Goal: Information Seeking & Learning: Learn about a topic

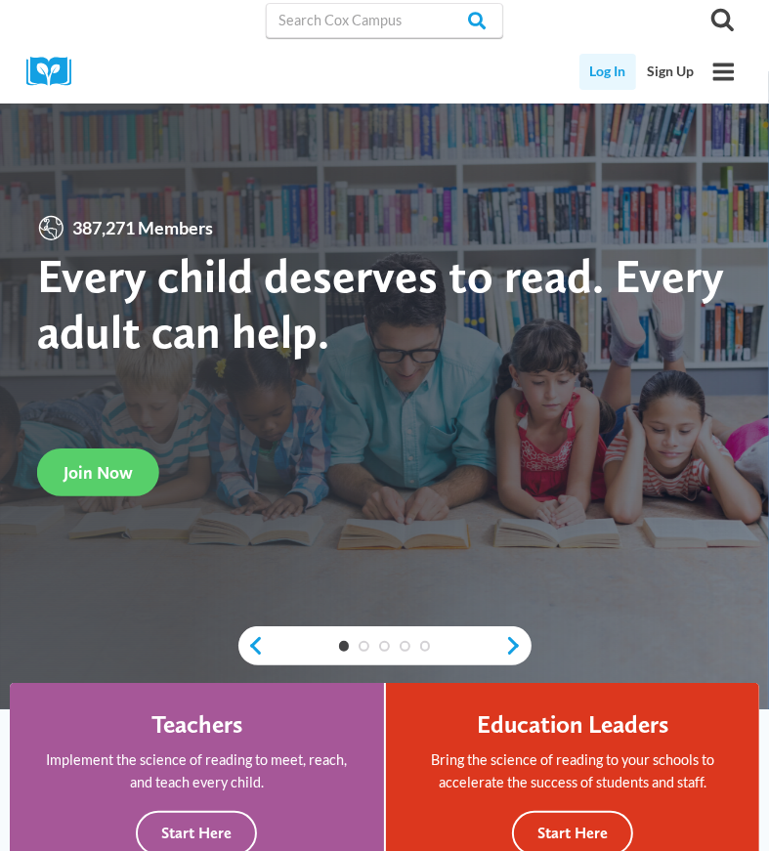
click at [605, 69] on link "Log In" at bounding box center [608, 72] width 58 height 36
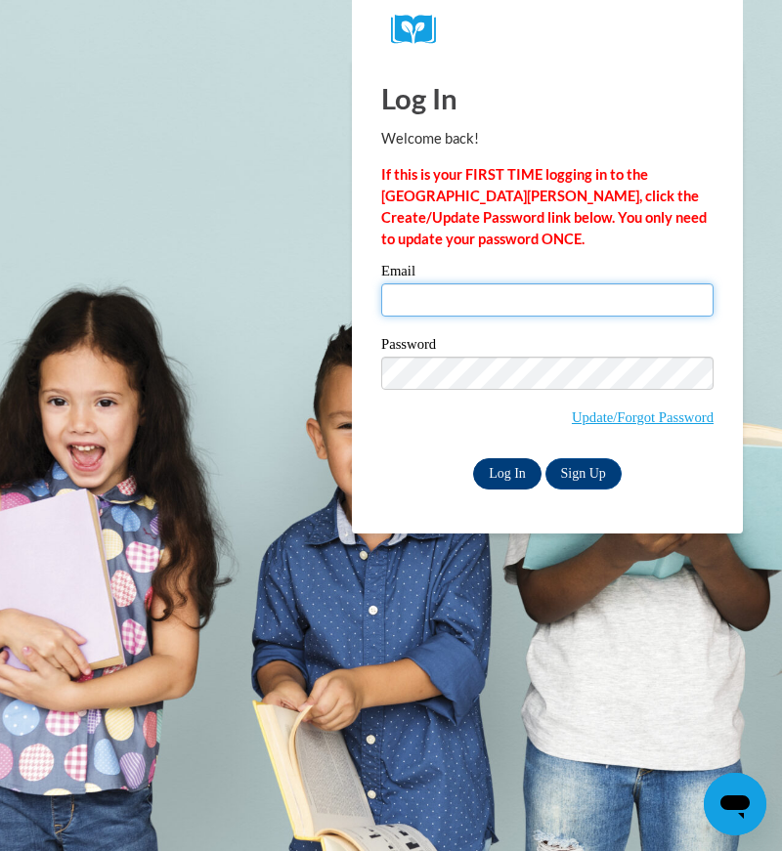
type input "matzelfamily@yahoo.com"
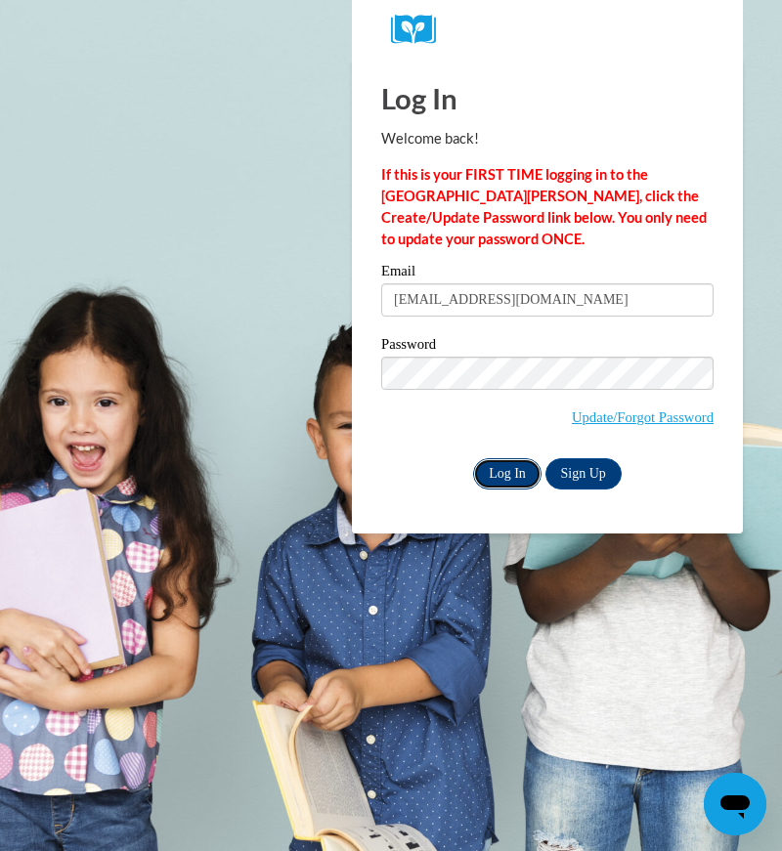
click at [505, 476] on input "Log In" at bounding box center [507, 473] width 68 height 31
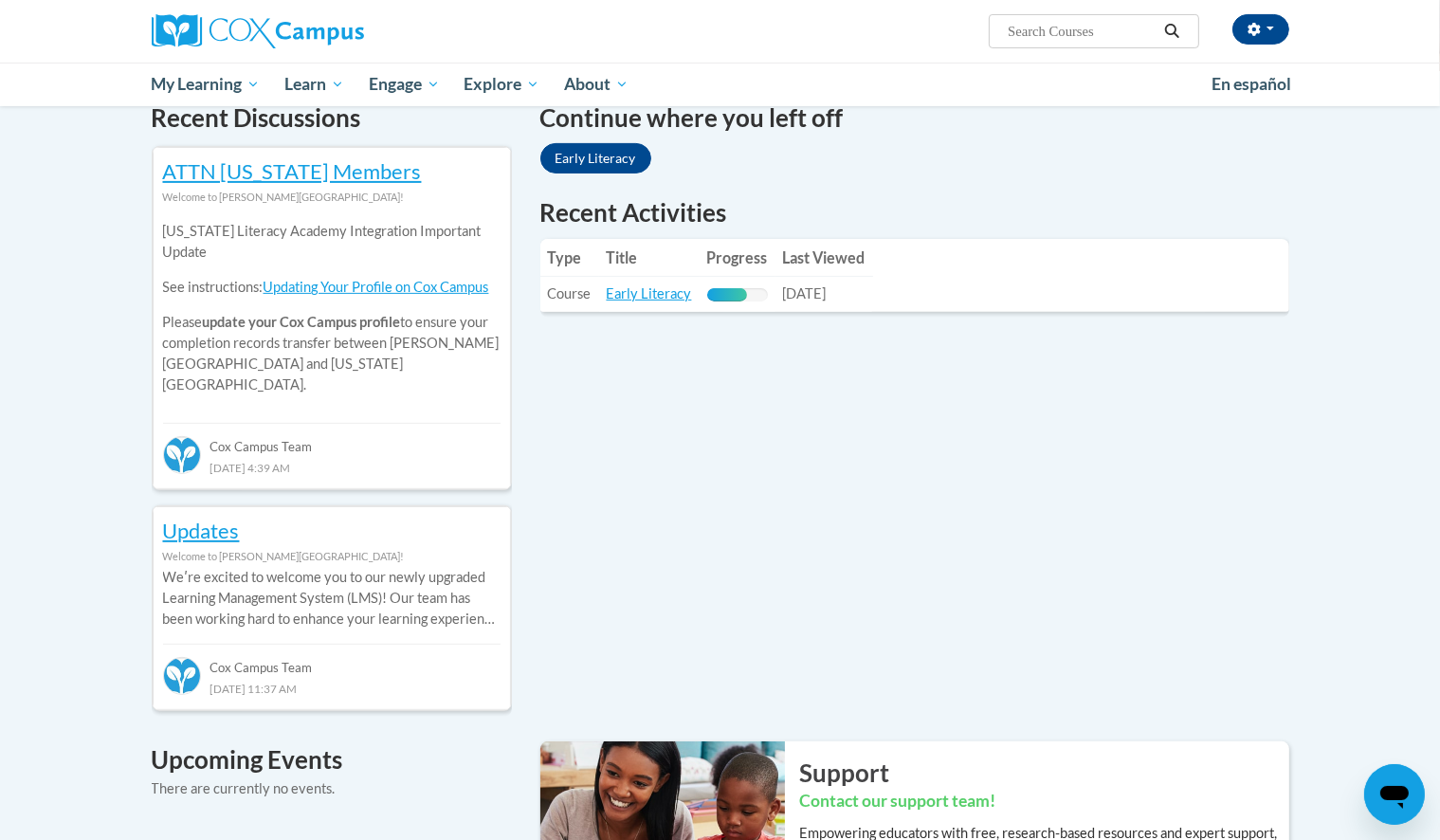
scroll to position [610, 0]
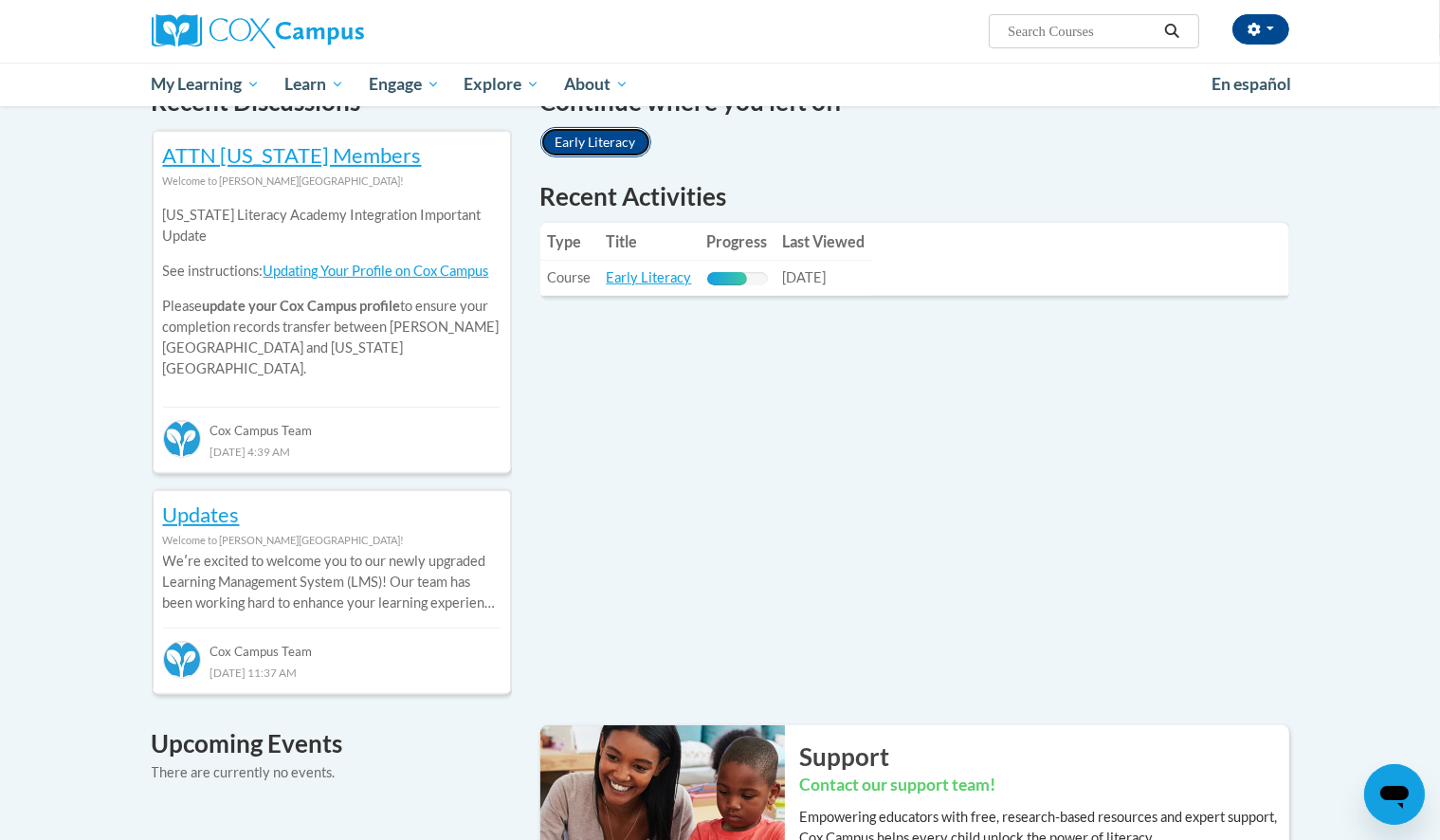
click at [601, 149] on link "Early Literacy" at bounding box center [596, 142] width 111 height 30
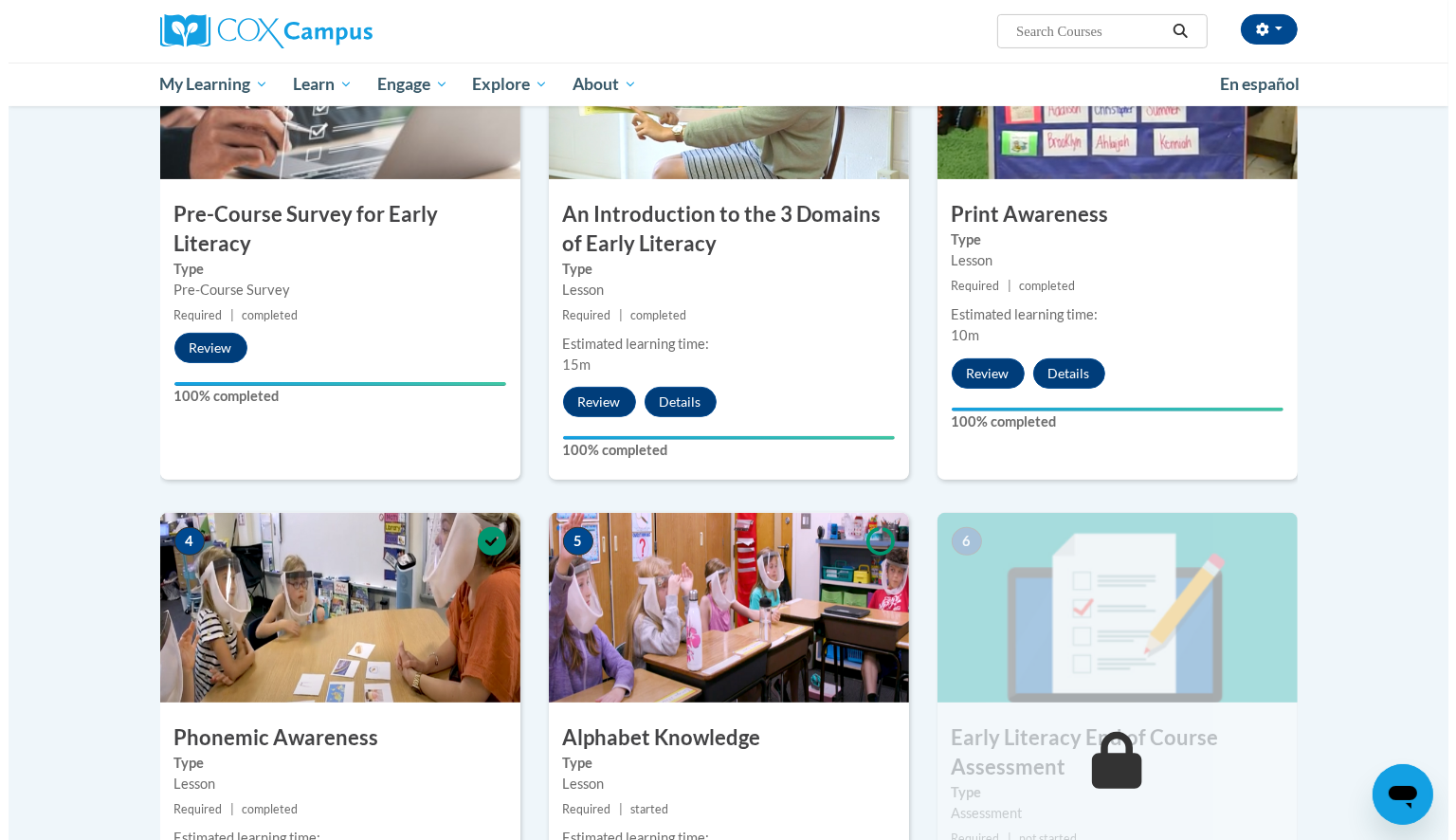
scroll to position [670, 0]
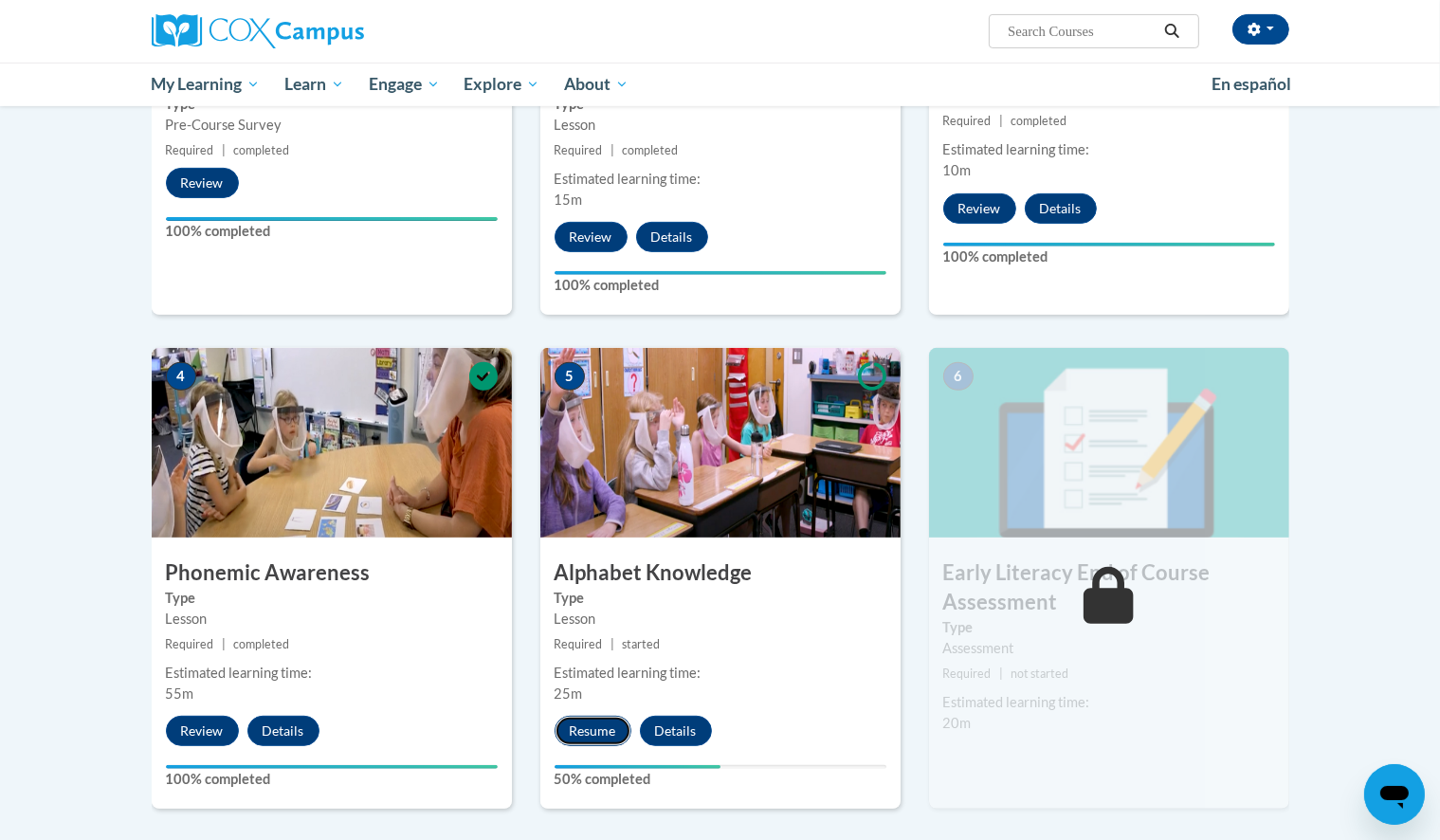
click at [588, 729] on button "Resume" at bounding box center [593, 730] width 77 height 30
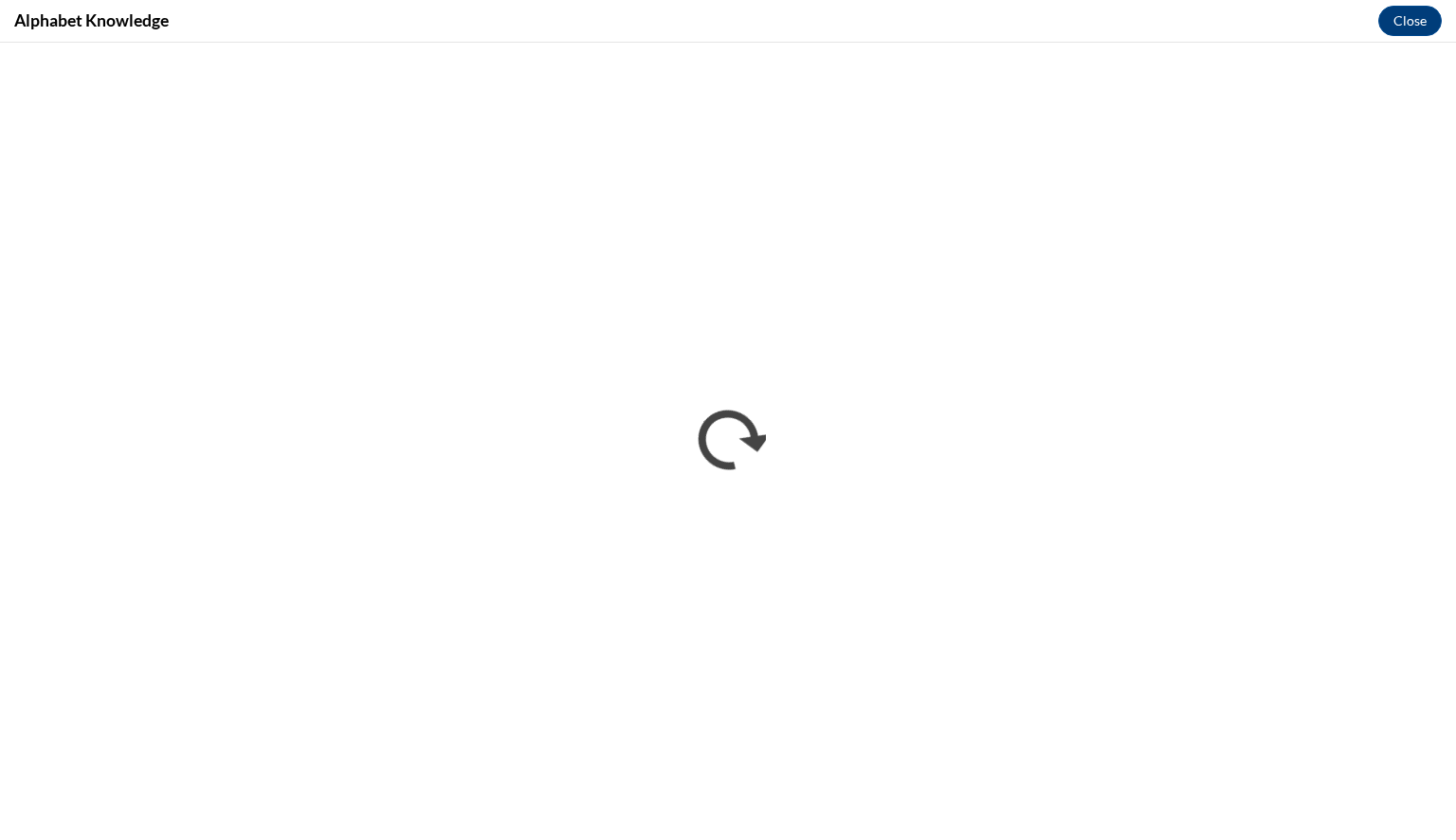
scroll to position [0, 0]
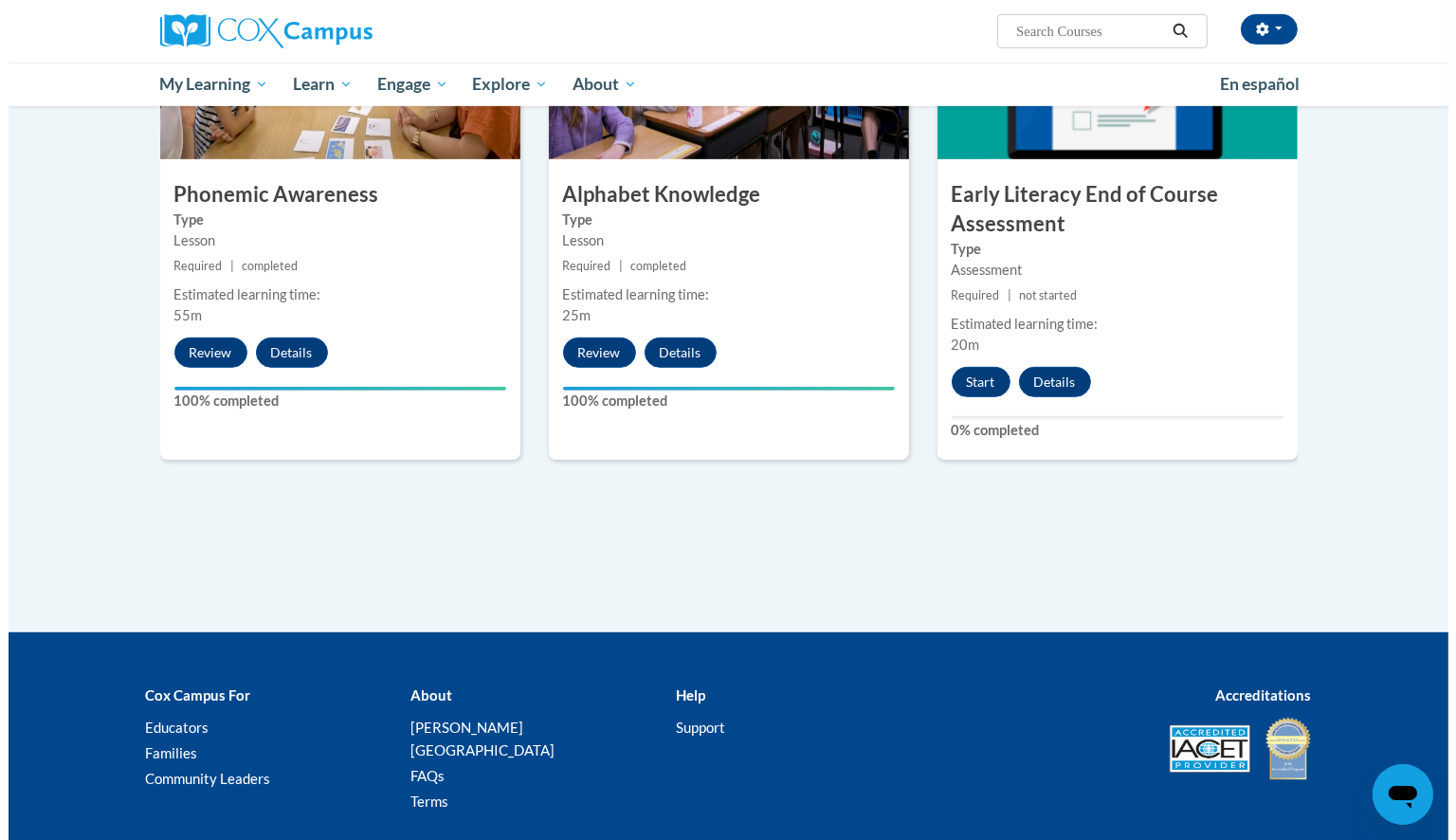
scroll to position [1073, 0]
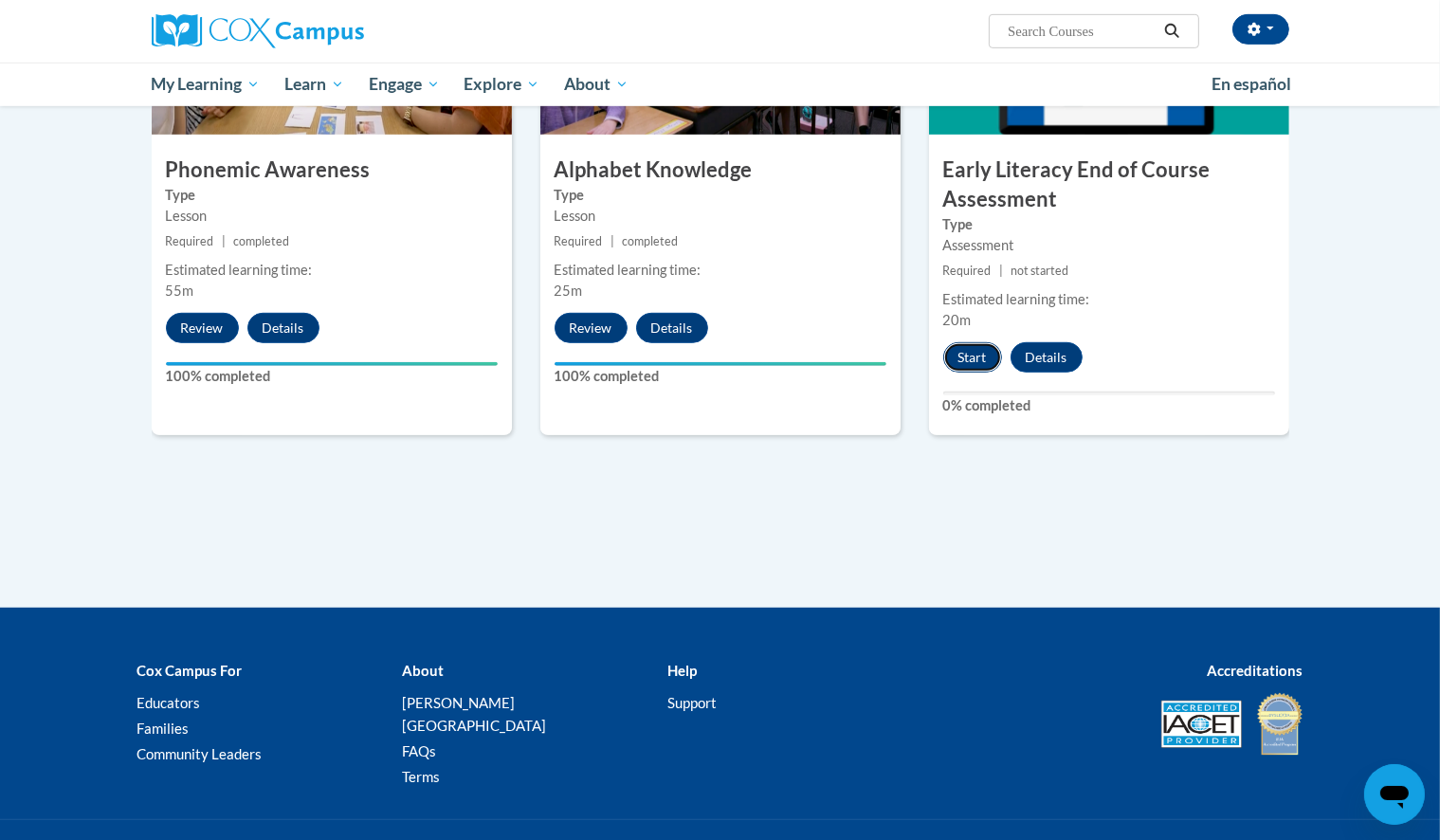
click at [978, 355] on button "Start" at bounding box center [972, 357] width 59 height 30
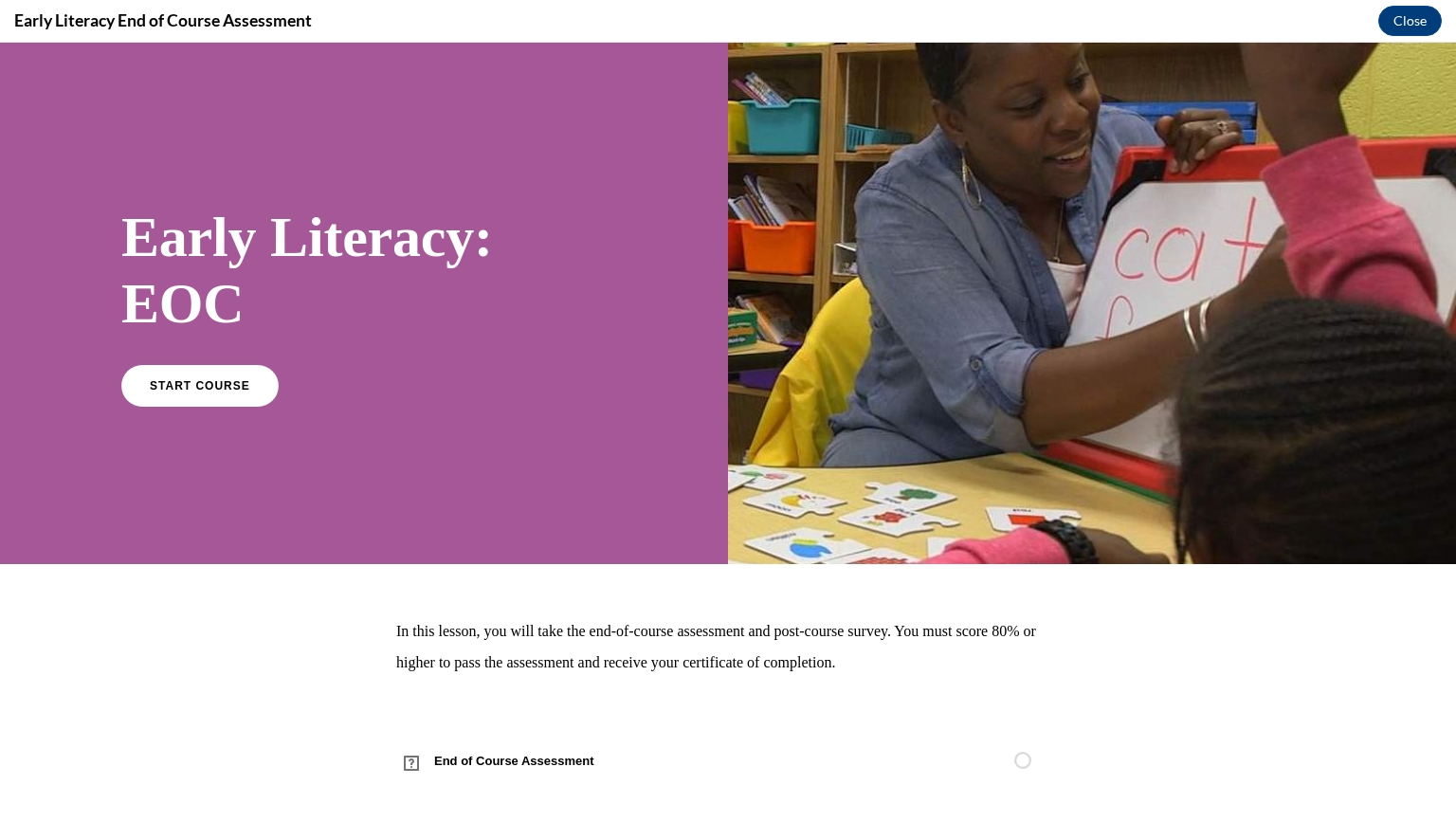
scroll to position [0, 0]
click at [200, 393] on link "START COURSE" at bounding box center [200, 384] width 165 height 44
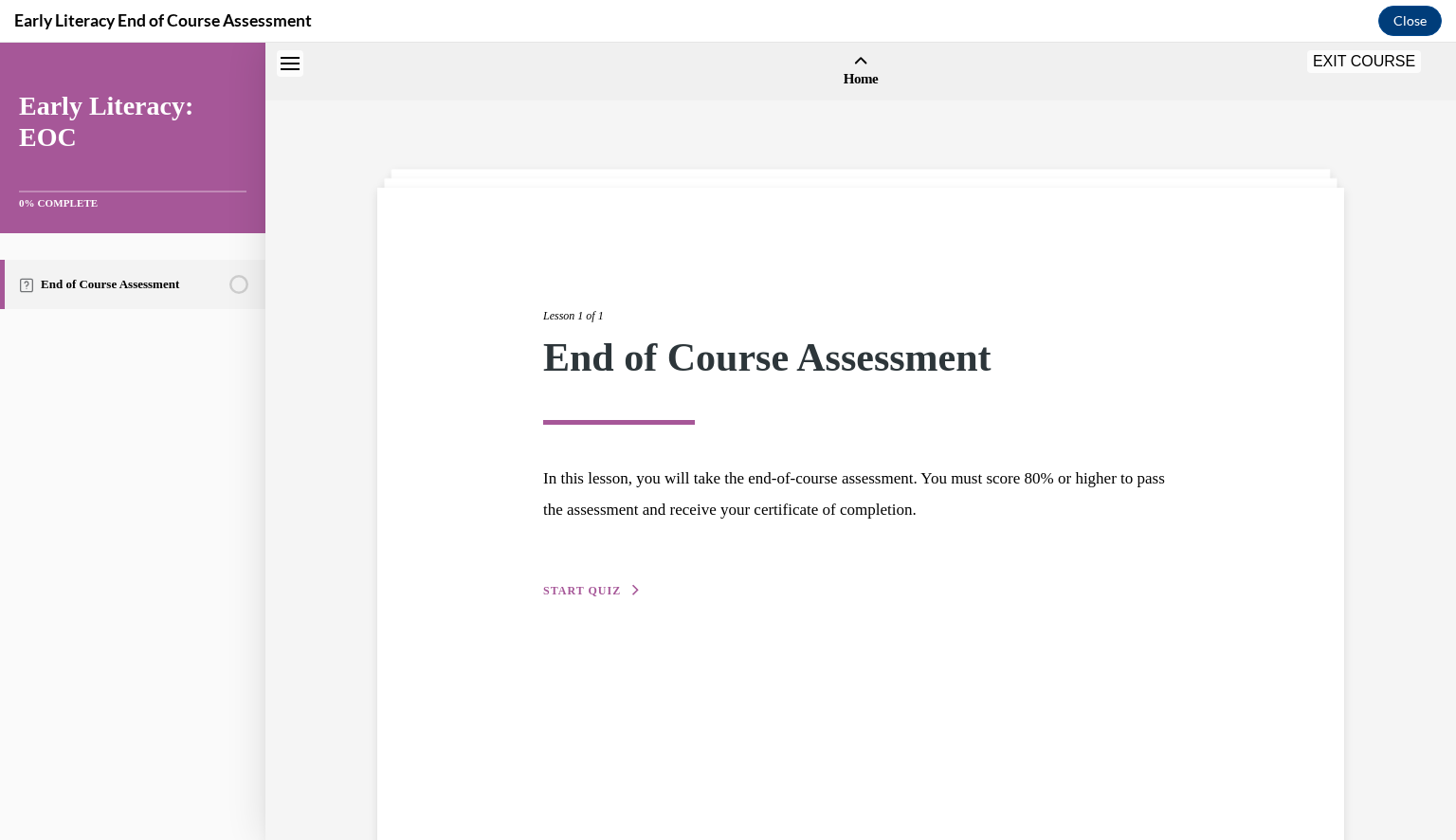
scroll to position [58, 0]
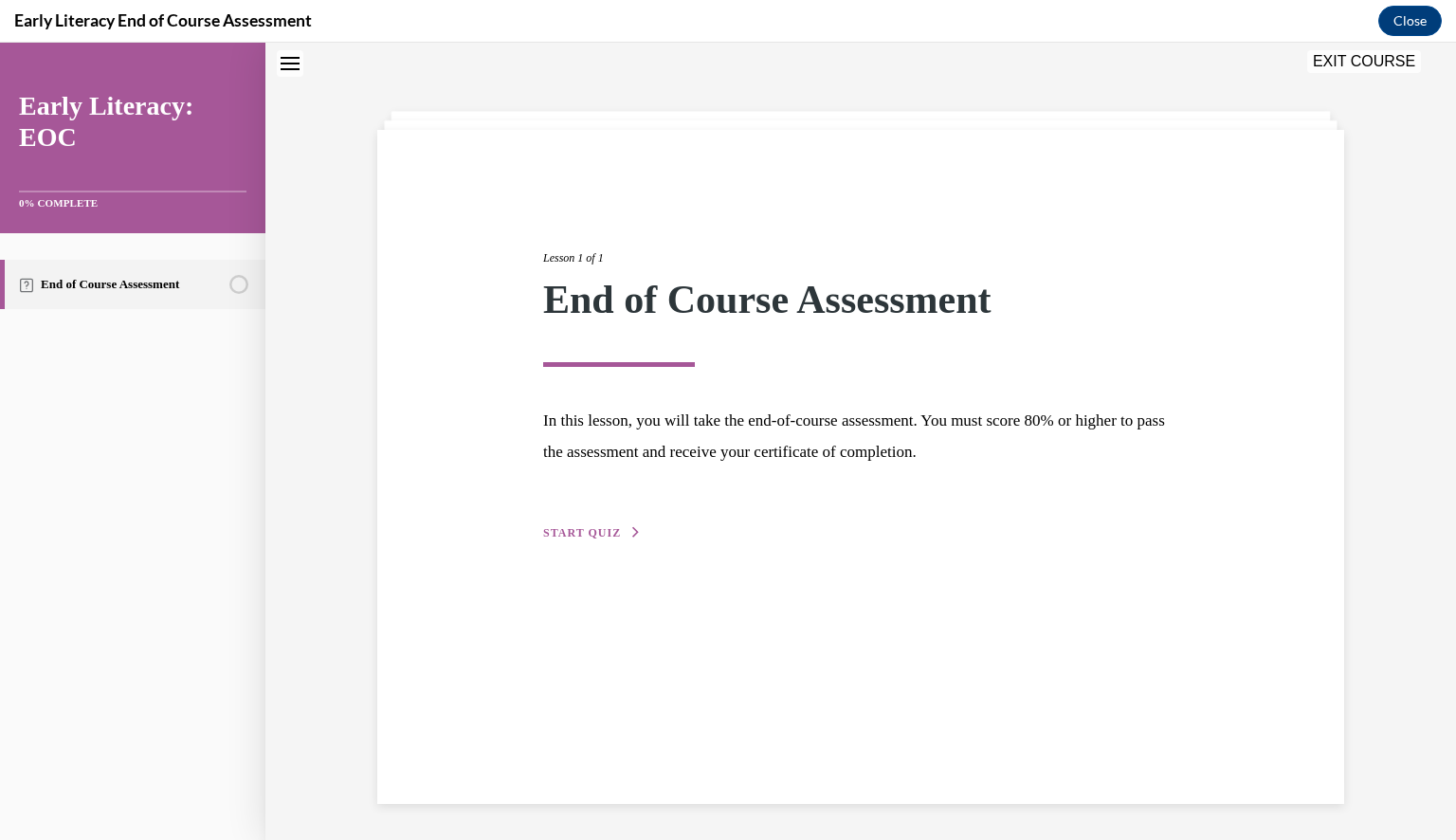
click at [588, 528] on span "START QUIZ" at bounding box center [582, 533] width 78 height 14
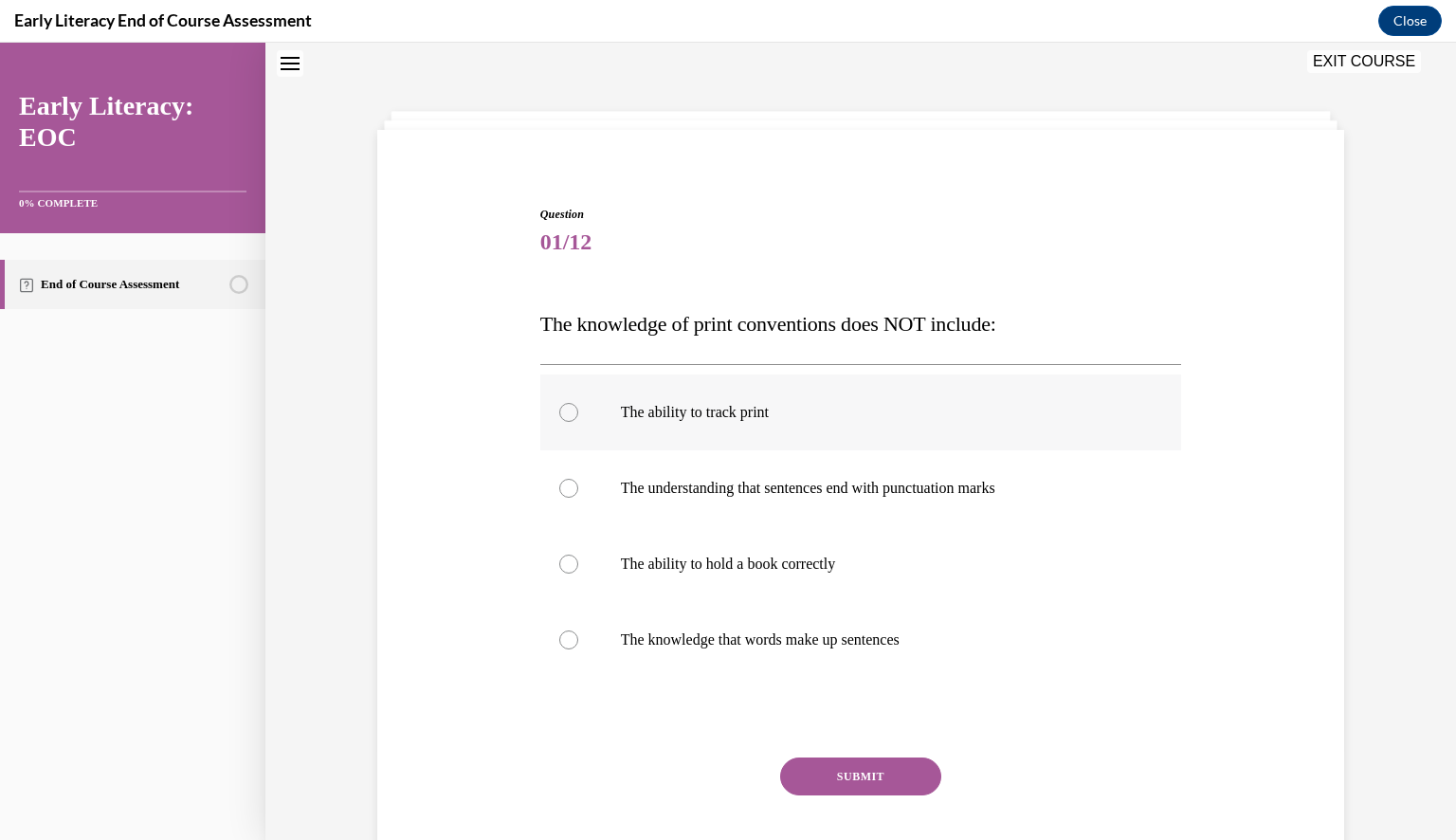
click at [559, 415] on div at bounding box center [568, 412] width 19 height 19
click at [843, 773] on button "SUBMIT" at bounding box center [860, 776] width 161 height 38
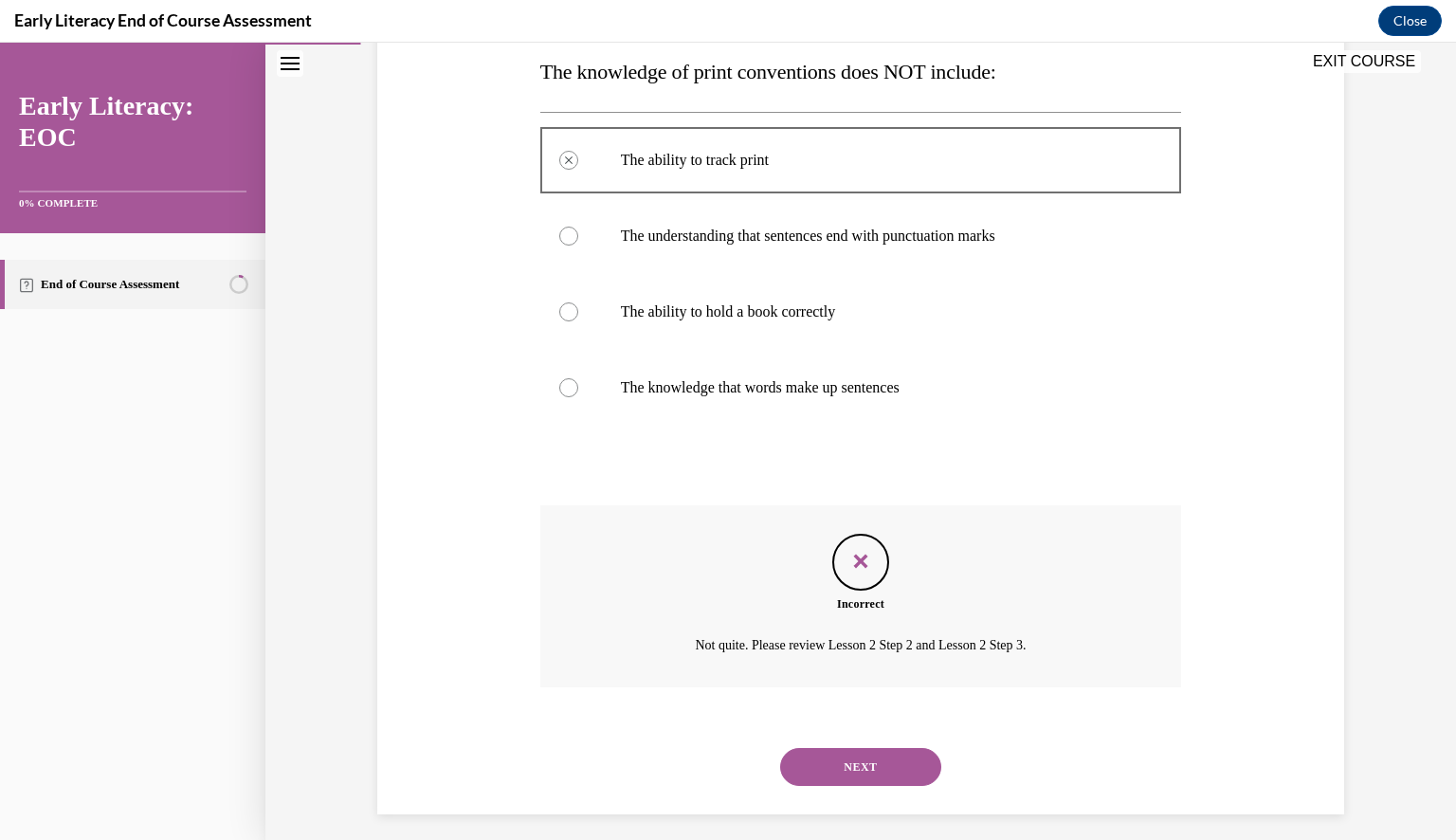
scroll to position [321, 0]
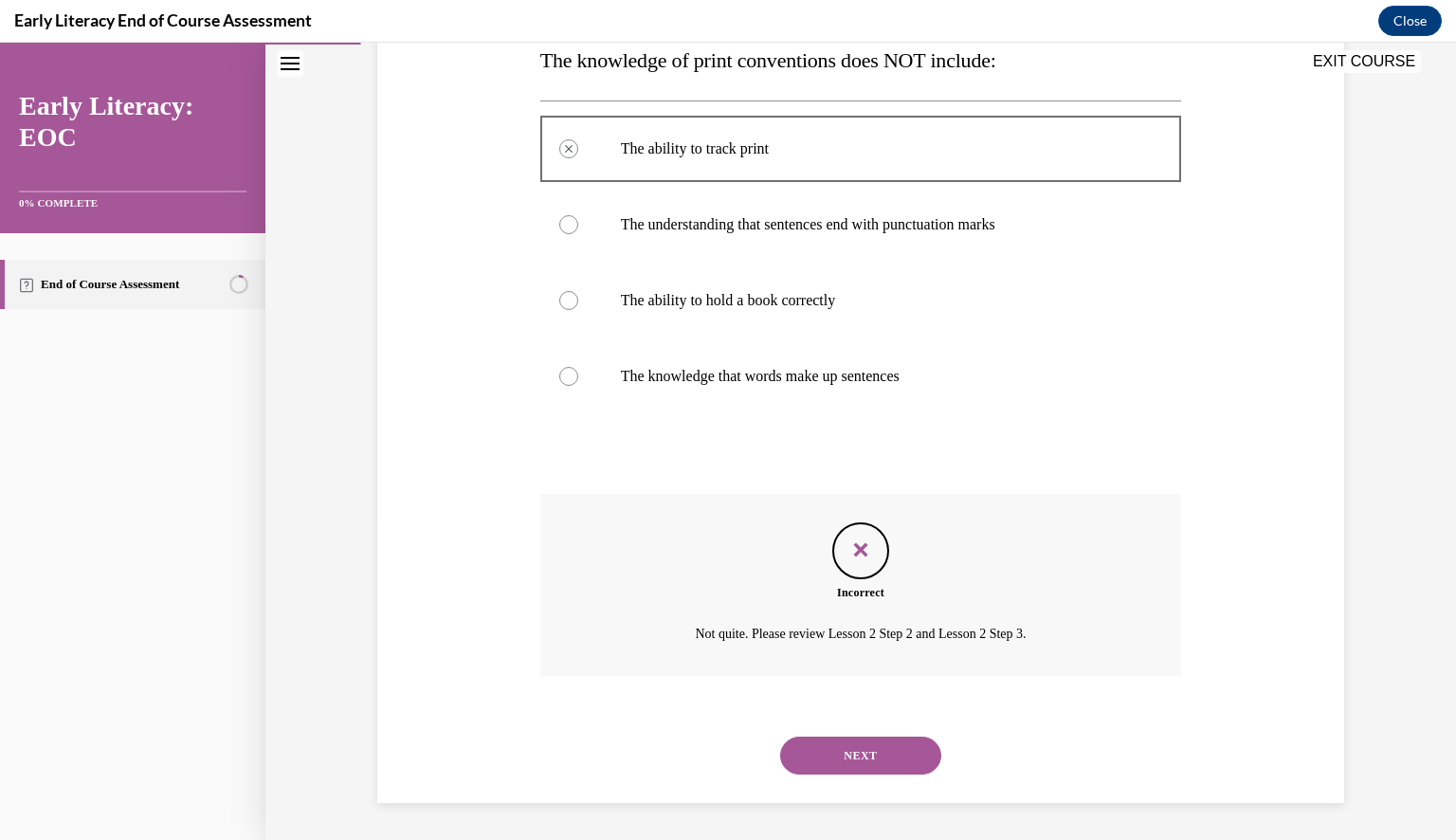
click at [860, 753] on button "NEXT" at bounding box center [860, 755] width 161 height 38
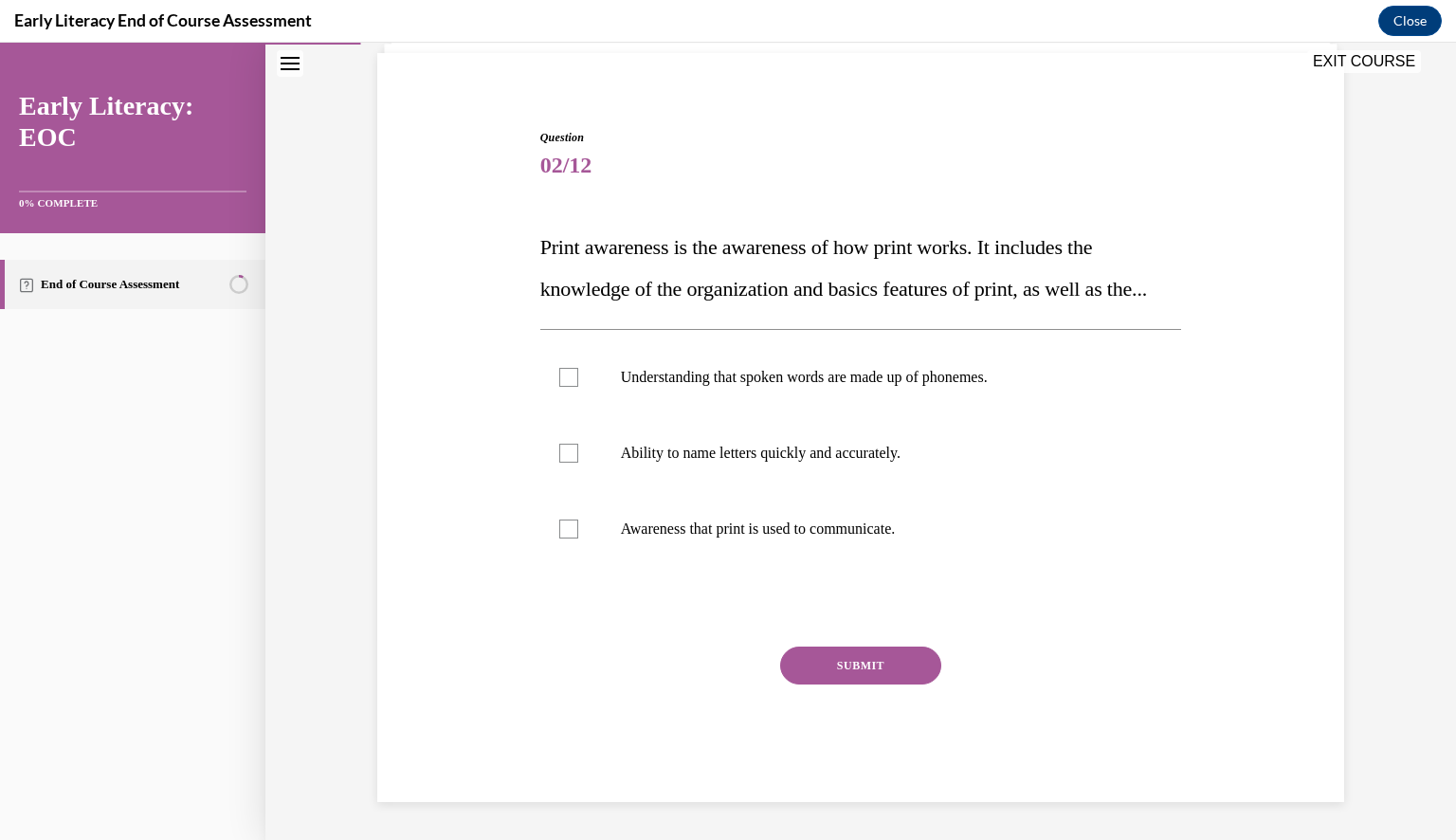
scroll to position [176, 0]
click at [559, 528] on div at bounding box center [568, 529] width 19 height 19
click at [861, 666] on button "SUBMIT" at bounding box center [860, 664] width 161 height 38
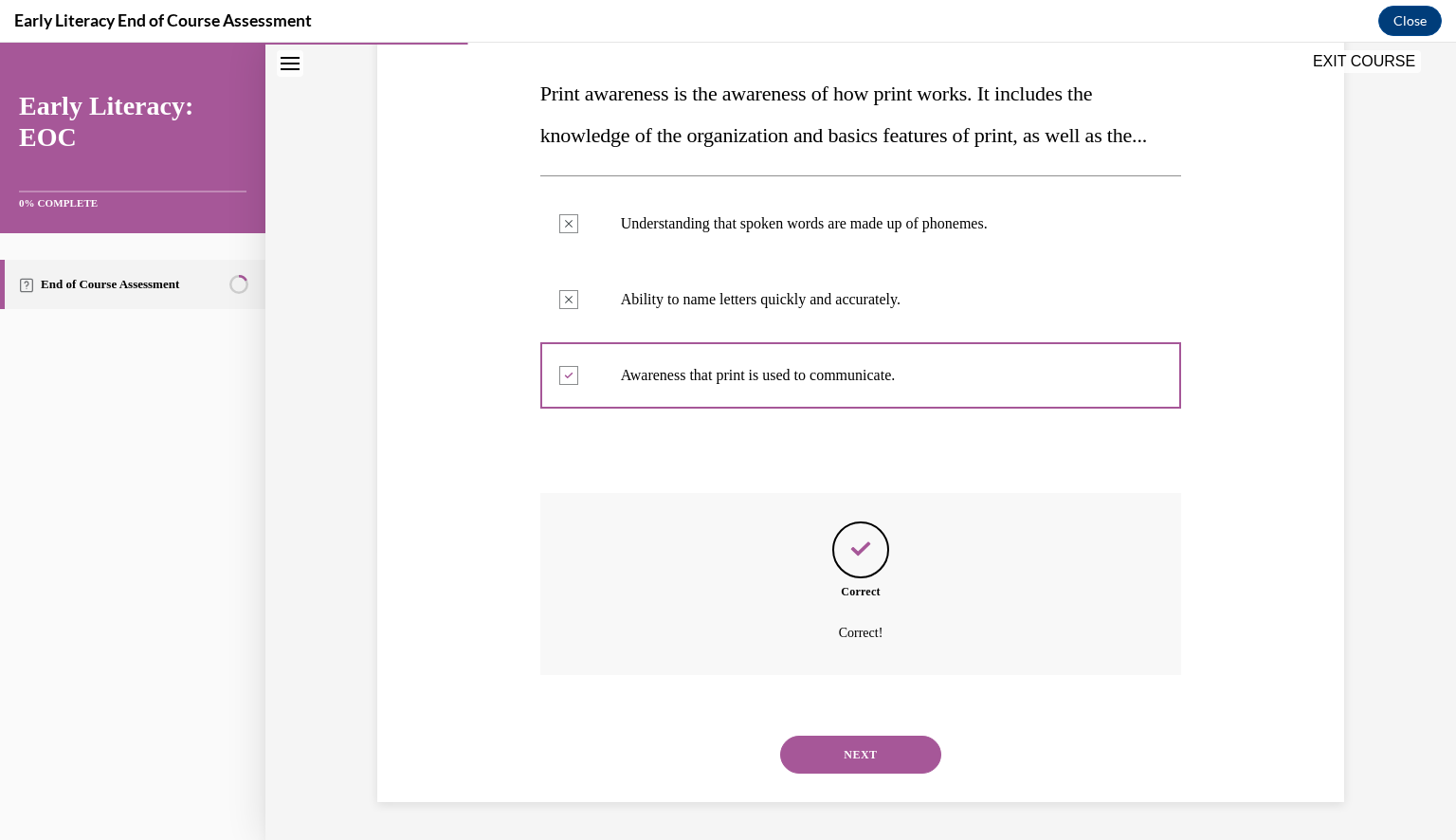
scroll to position [329, 0]
click at [854, 756] on button "NEXT" at bounding box center [860, 754] width 161 height 38
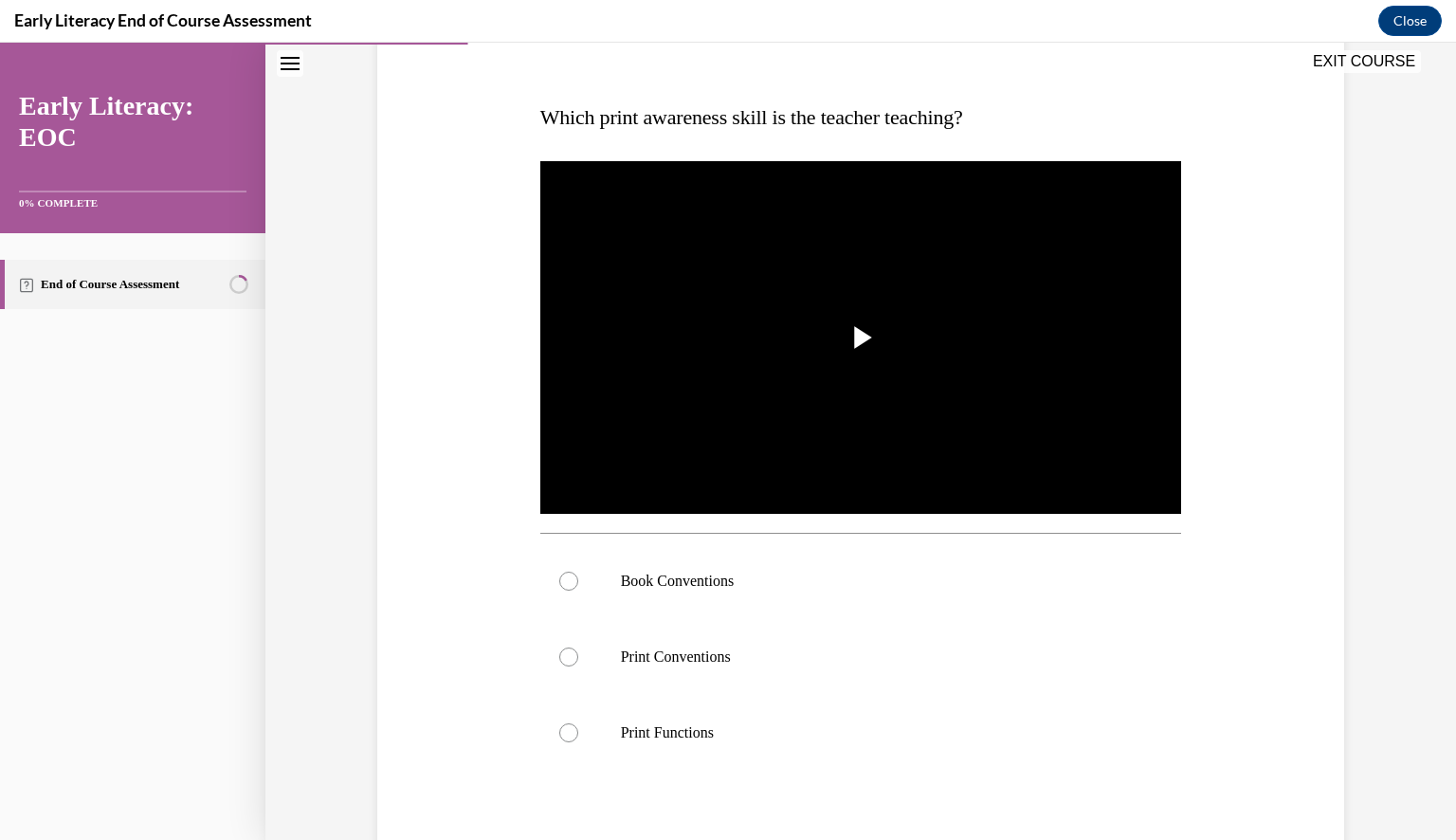
scroll to position [269, 0]
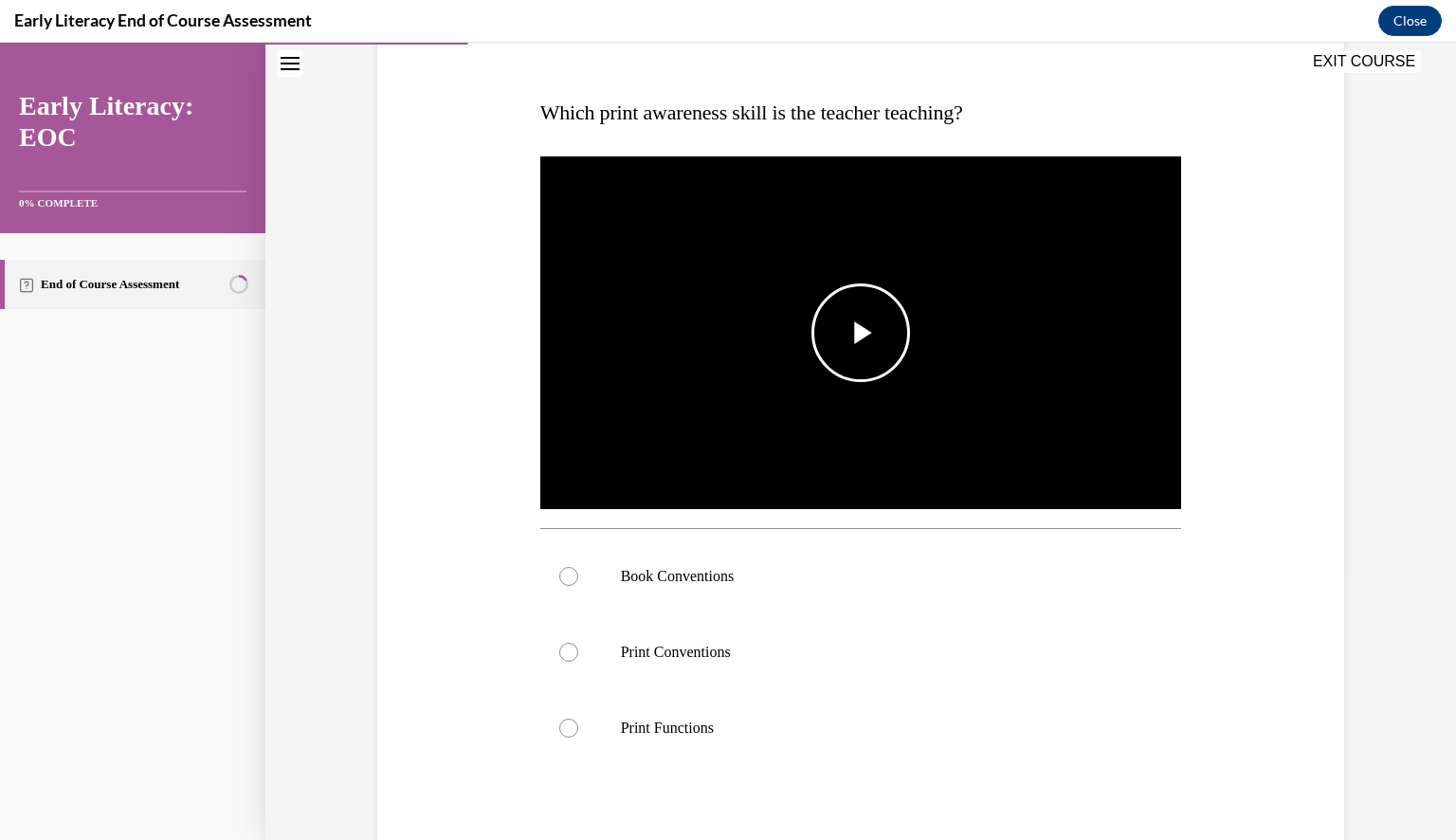
click at [860, 333] on span "Video player" at bounding box center [860, 333] width 0 height 0
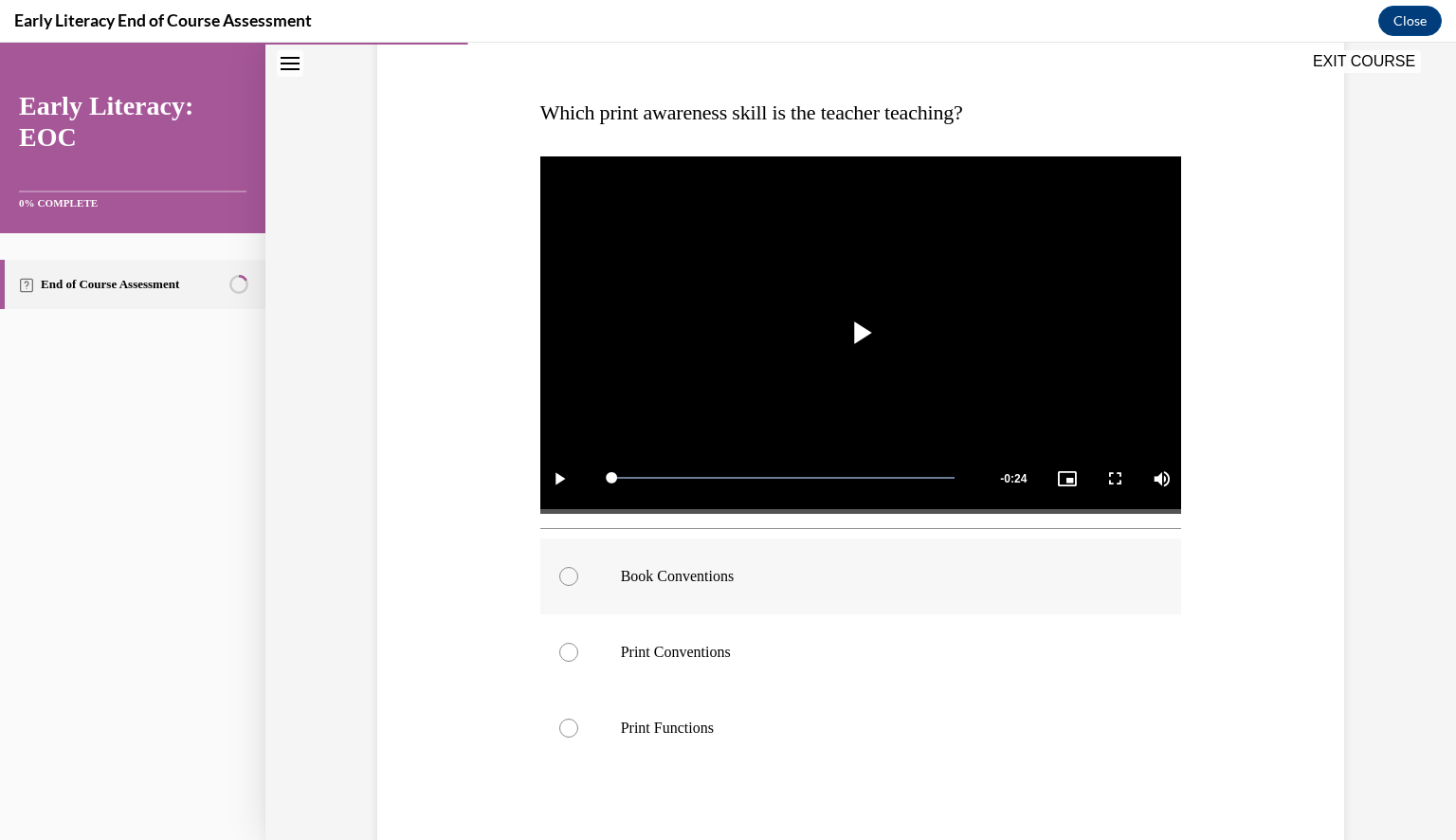
click at [560, 581] on div at bounding box center [568, 576] width 19 height 19
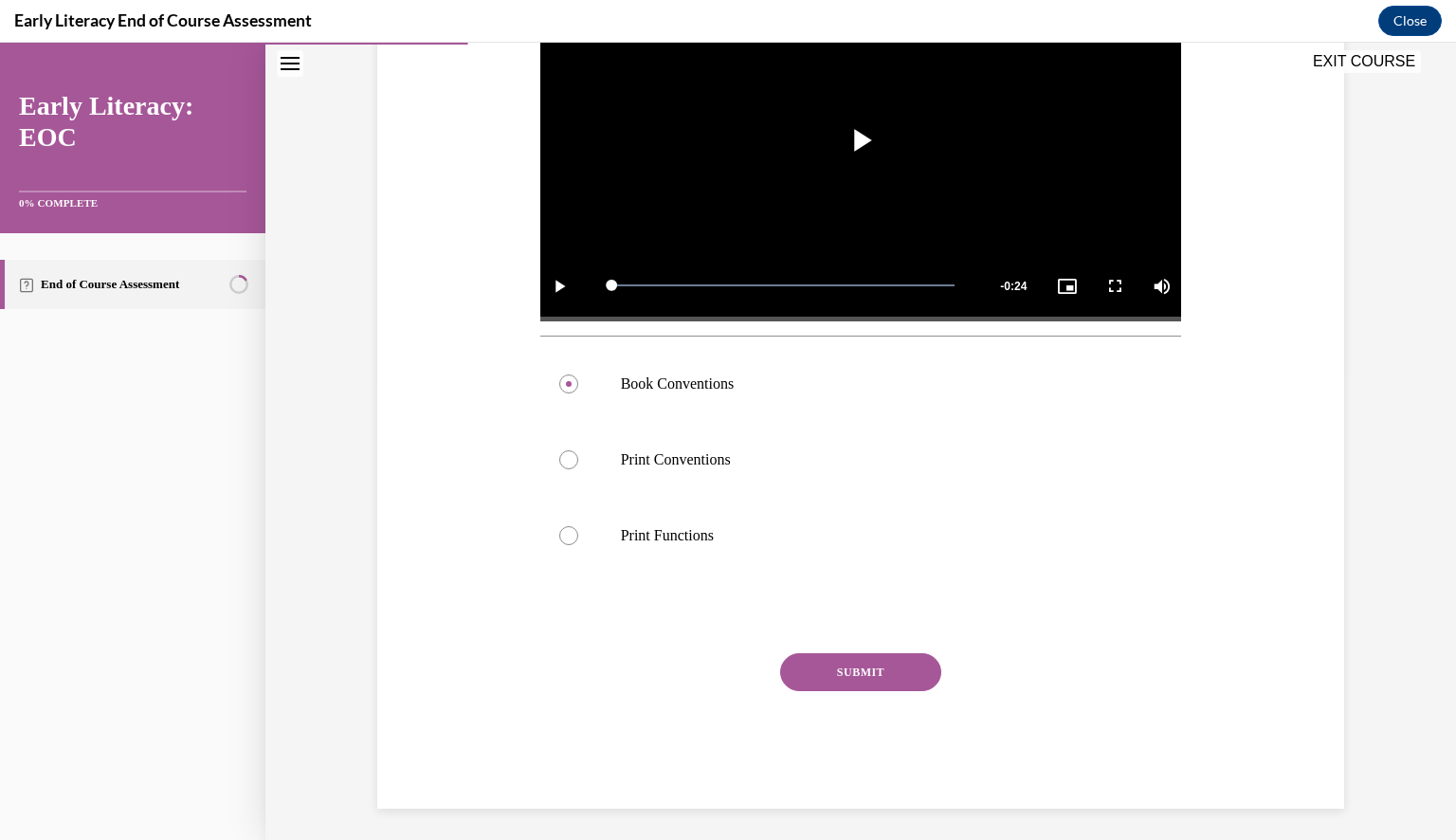
scroll to position [467, 0]
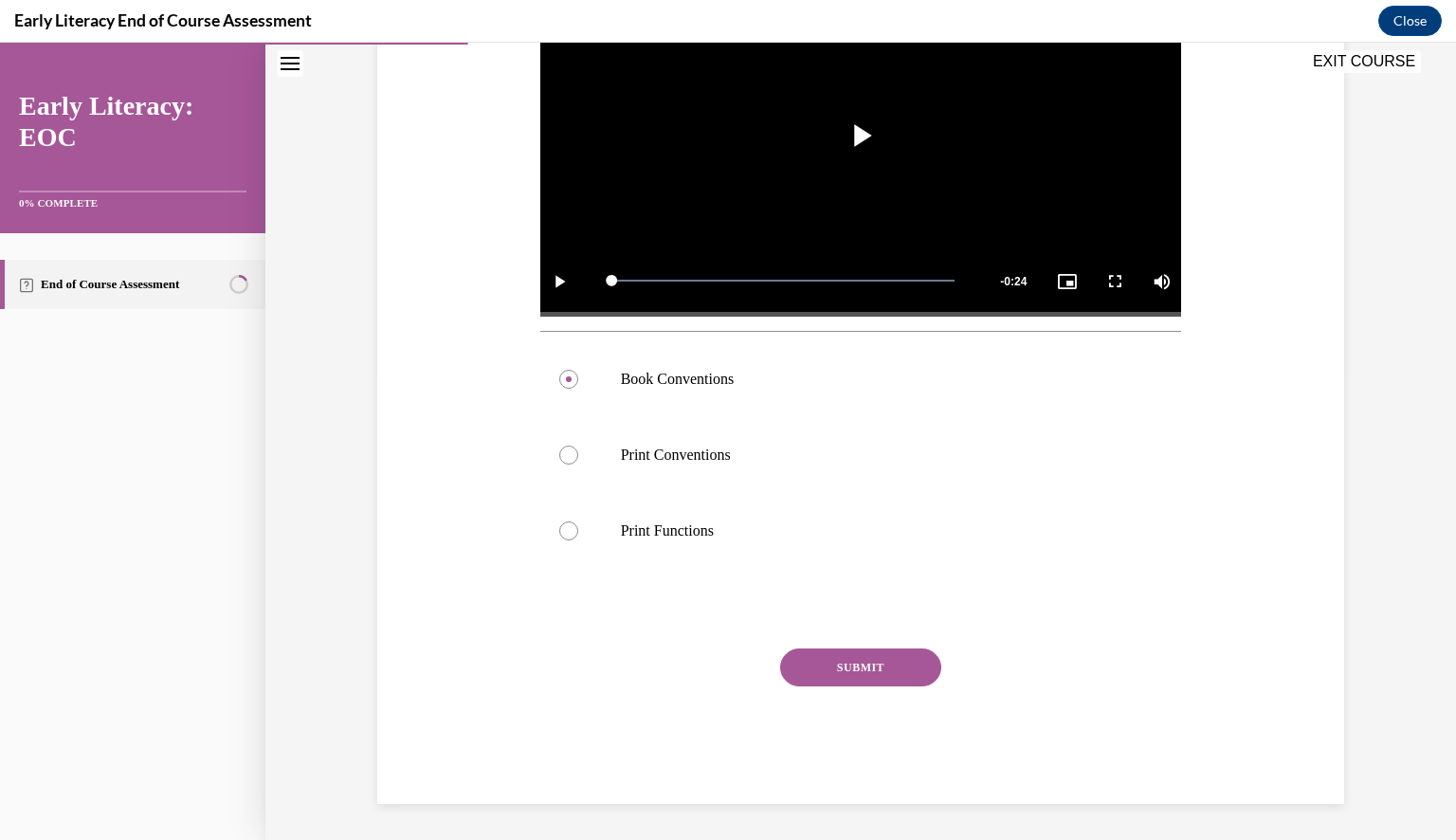
click at [849, 660] on button "SUBMIT" at bounding box center [860, 666] width 161 height 38
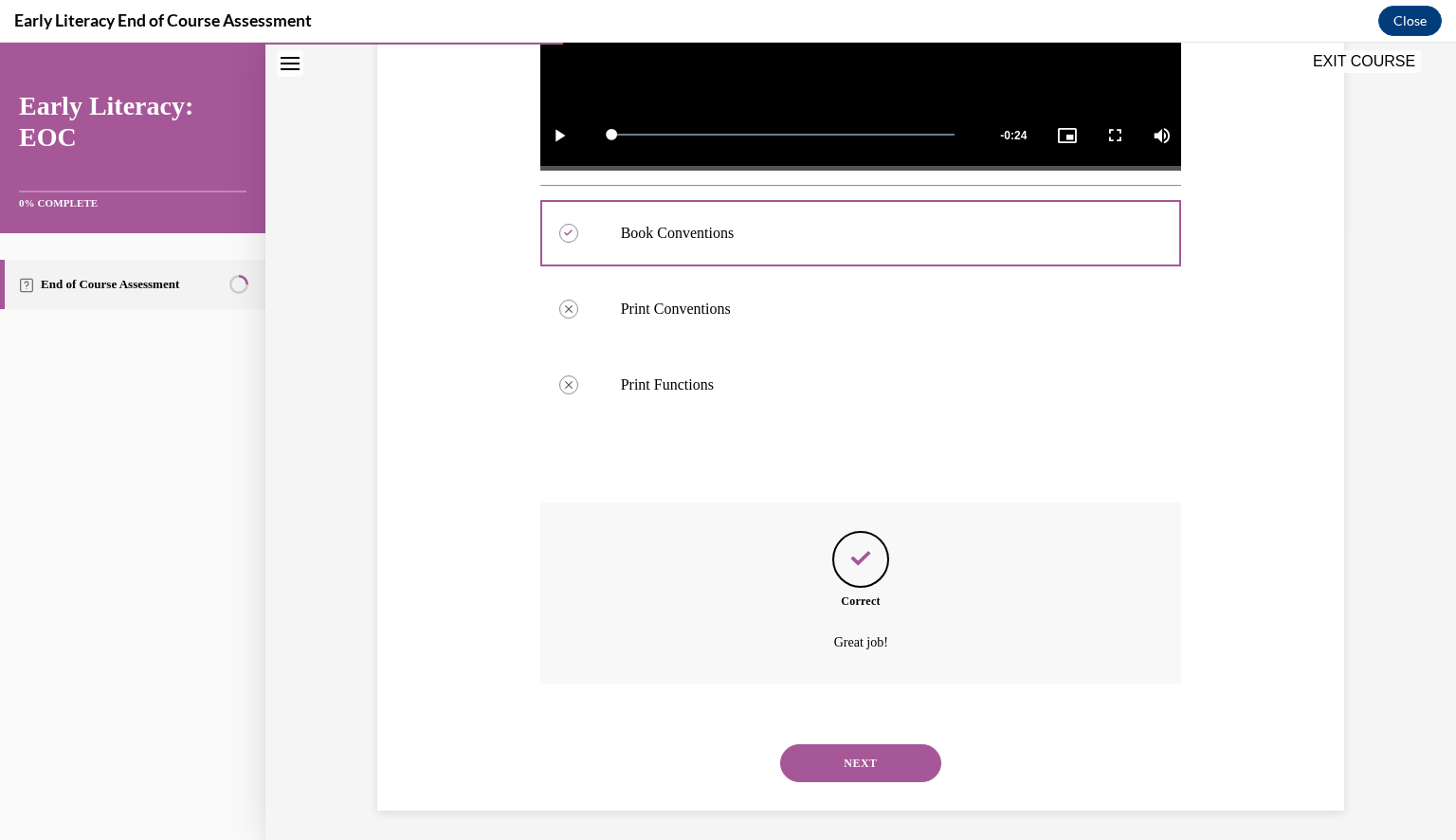
scroll to position [620, 0]
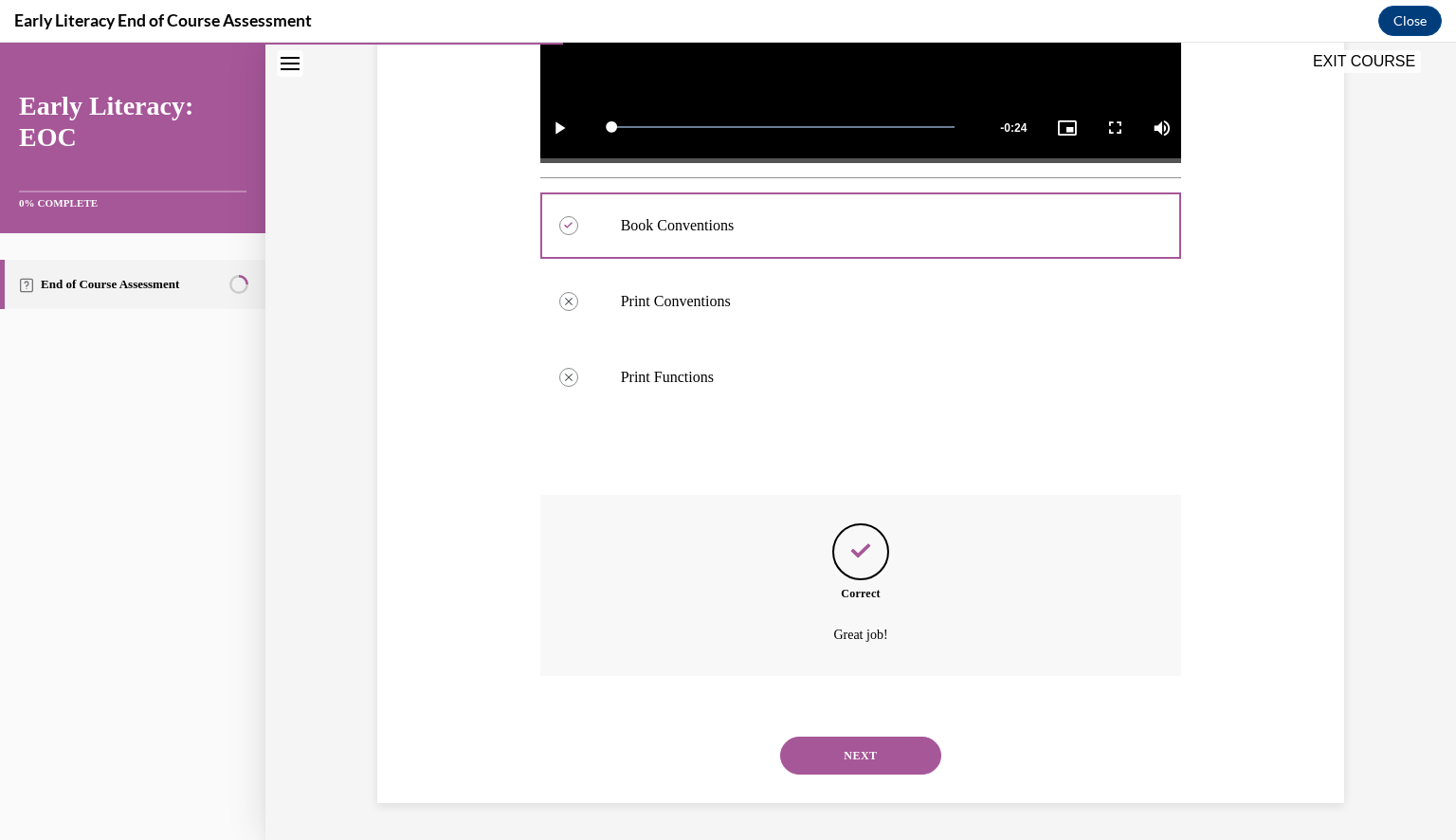
click at [857, 756] on button "NEXT" at bounding box center [860, 755] width 161 height 38
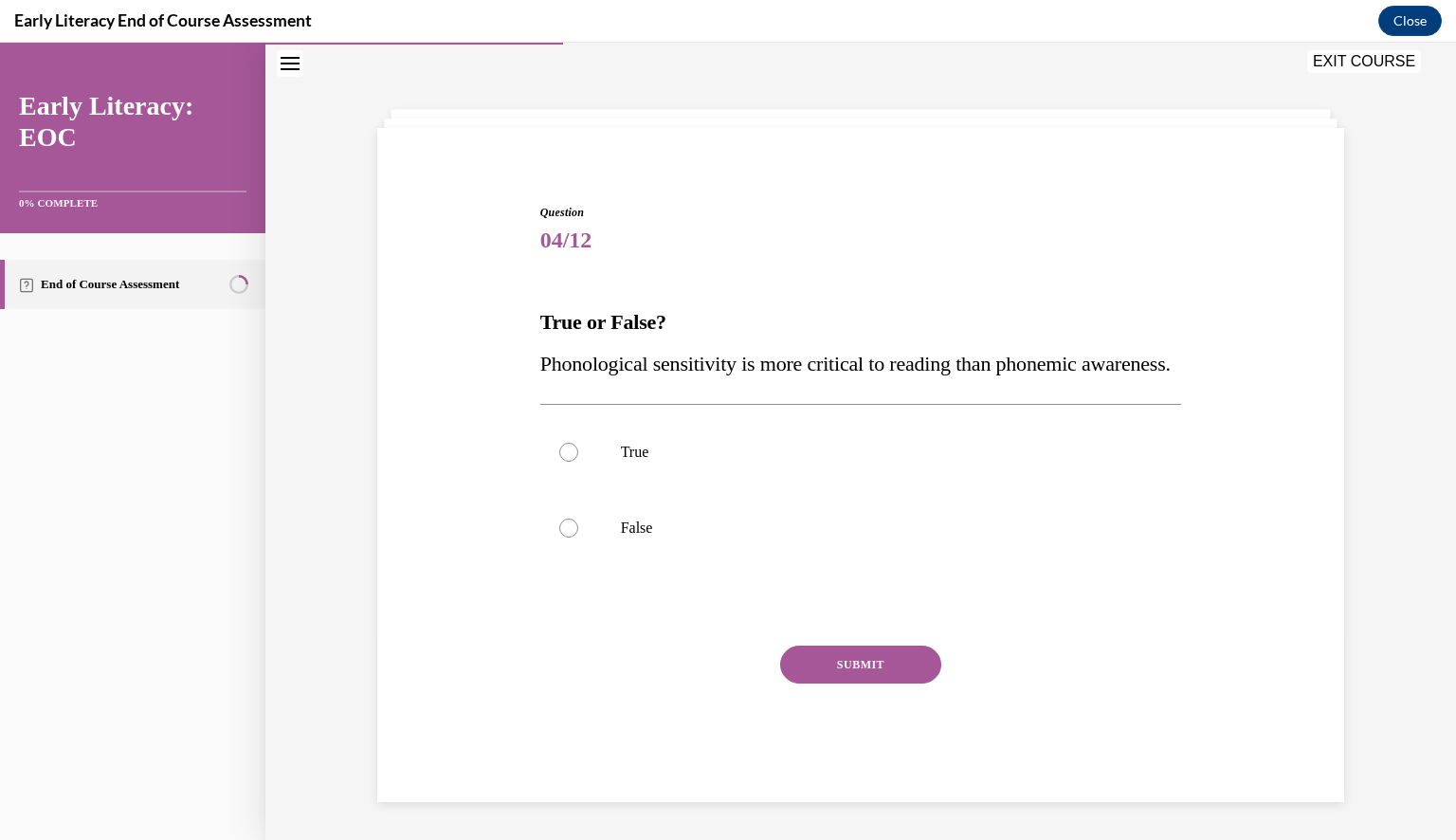
scroll to position [100, 0]
click at [565, 530] on div at bounding box center [568, 528] width 19 height 19
click at [853, 664] on button "SUBMIT" at bounding box center [860, 663] width 161 height 38
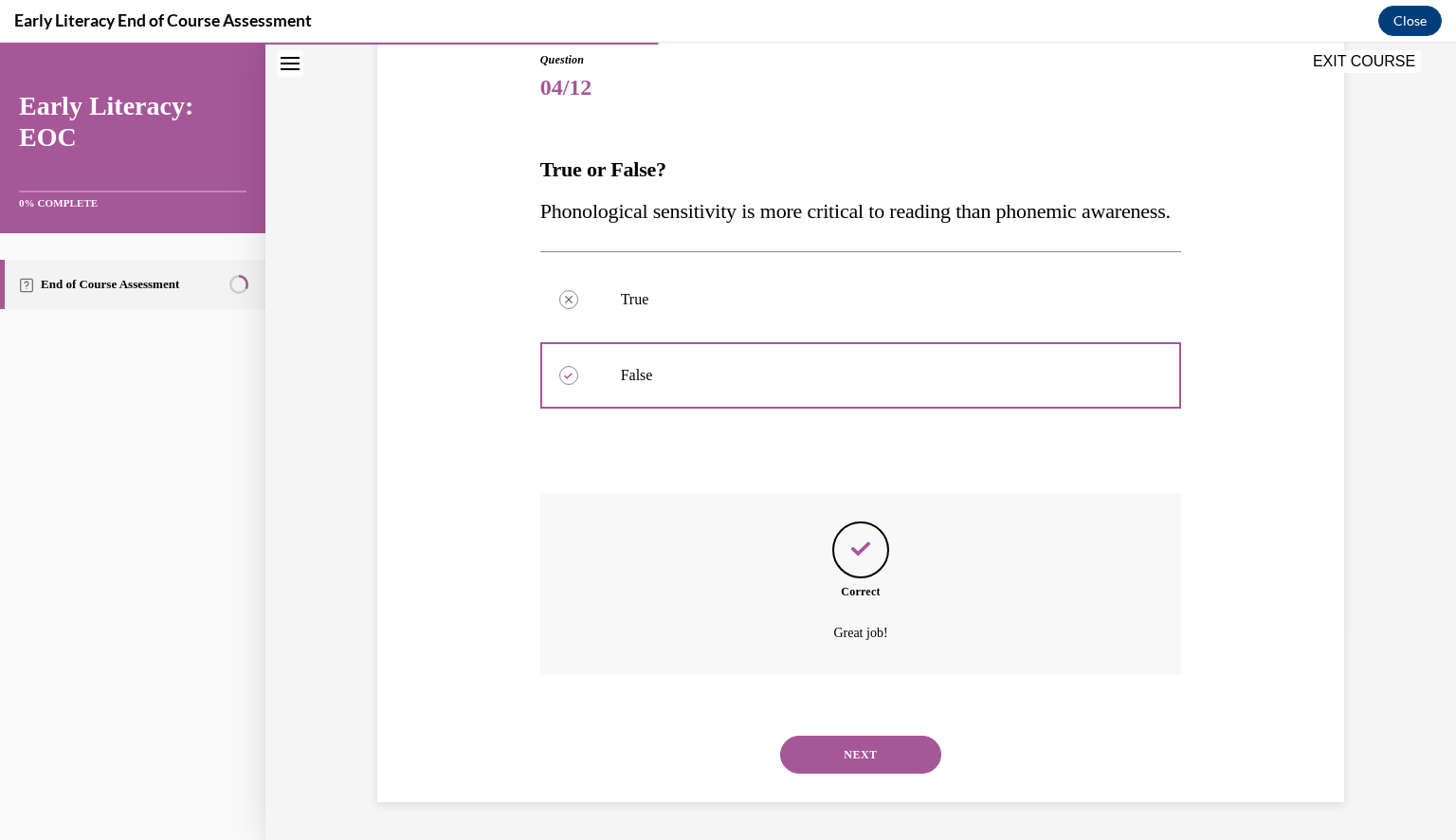
scroll to position [253, 0]
click at [857, 753] on button "NEXT" at bounding box center [860, 754] width 161 height 38
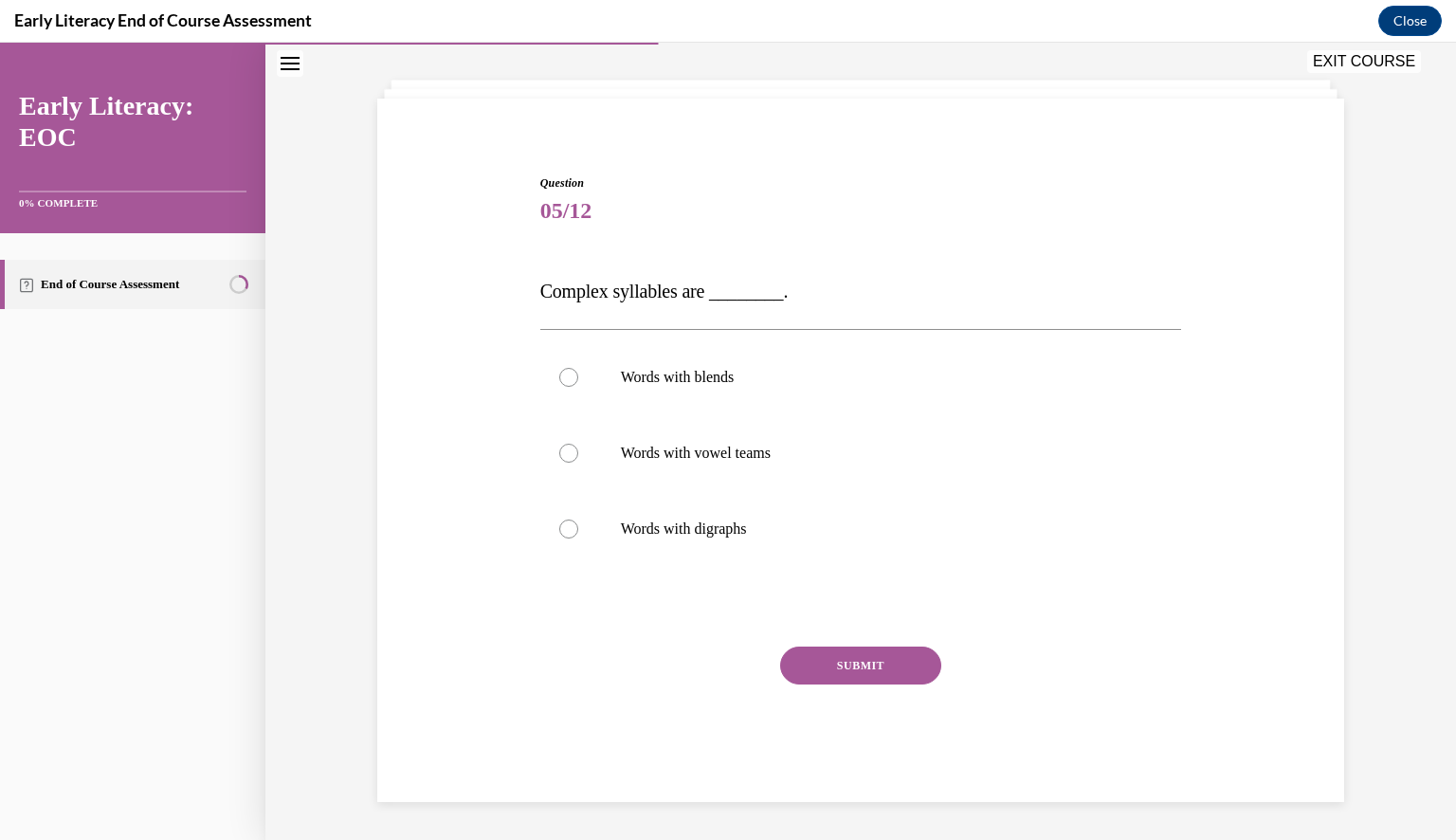
scroll to position [88, 0]
click at [559, 381] on div at bounding box center [568, 378] width 19 height 19
click at [848, 668] on button "SUBMIT" at bounding box center [860, 665] width 161 height 38
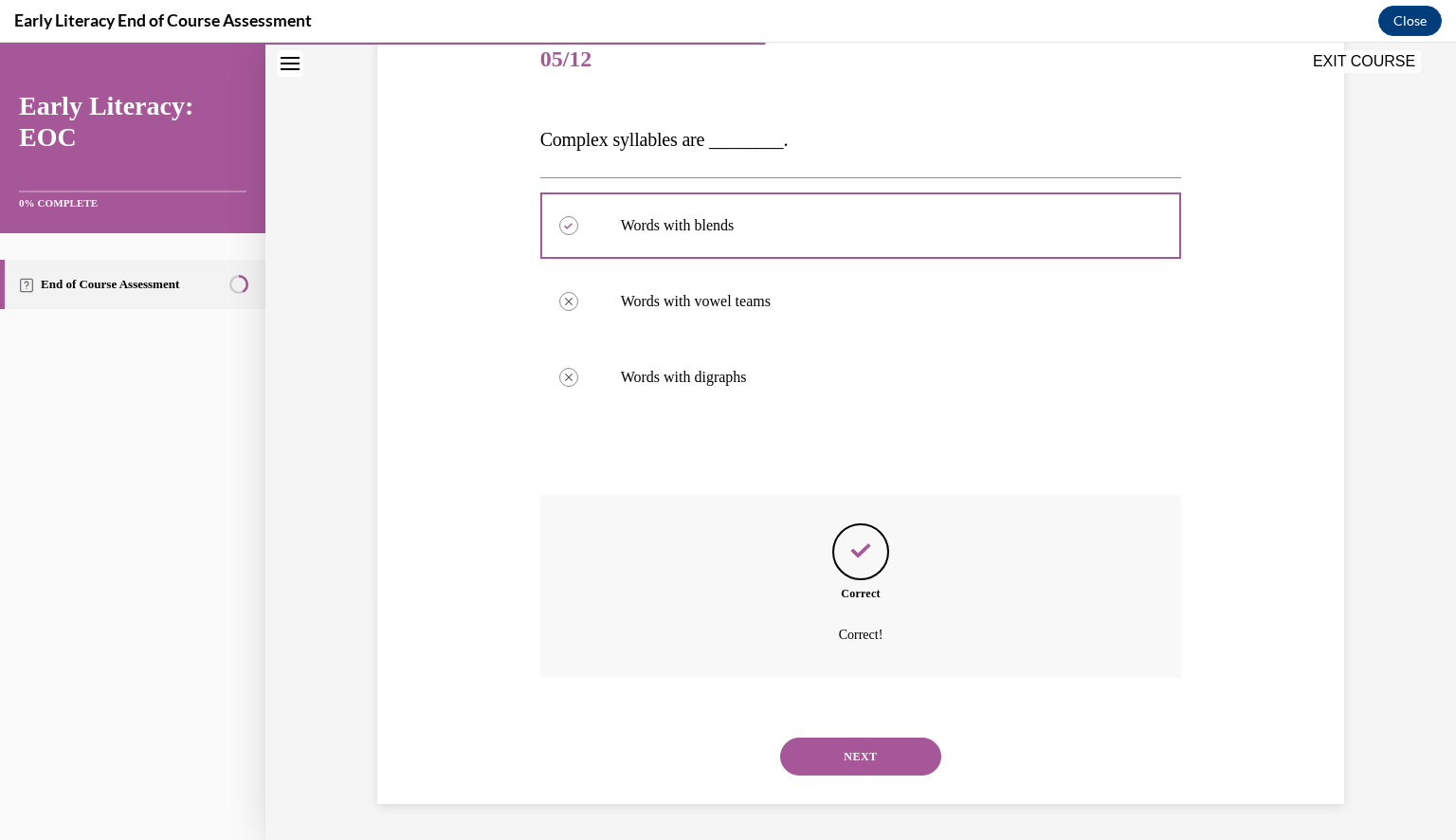
scroll to position [242, 0]
click at [871, 750] on button "NEXT" at bounding box center [860, 755] width 161 height 38
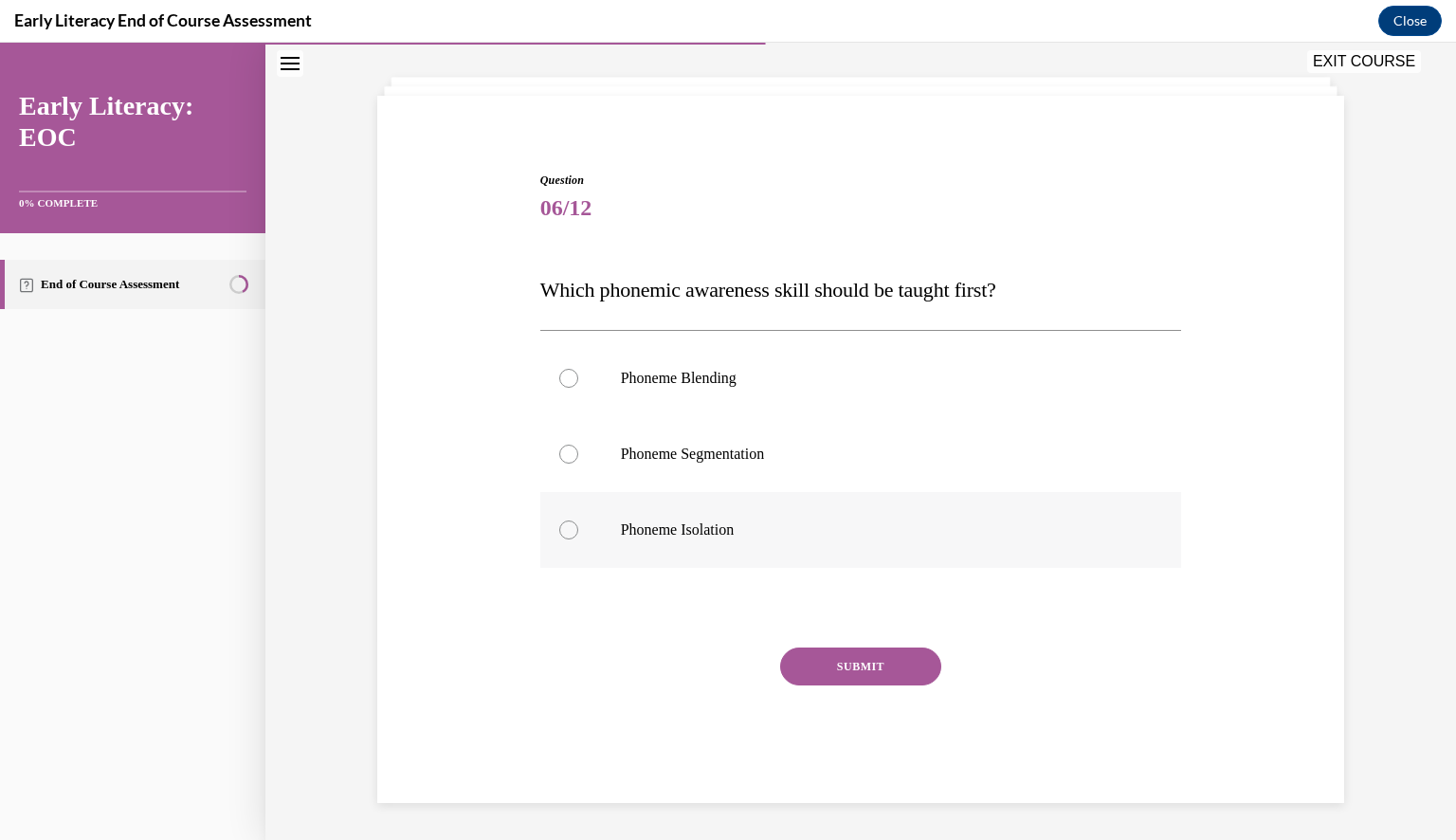
click at [1092, 514] on div at bounding box center [860, 530] width 641 height 76
click at [854, 664] on button "SUBMIT" at bounding box center [860, 665] width 161 height 38
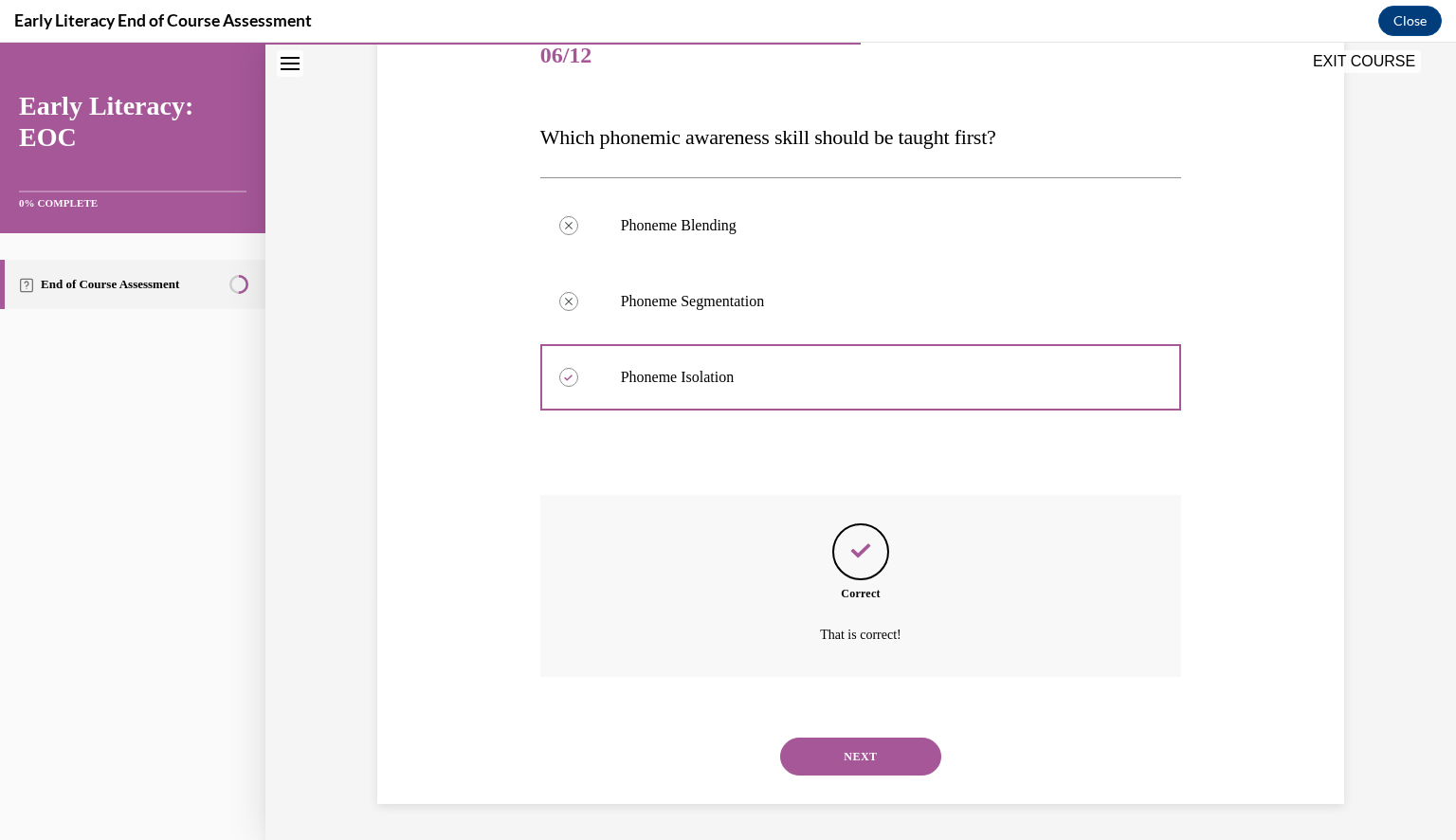
scroll to position [245, 0]
click at [847, 754] on button "NEXT" at bounding box center [860, 755] width 161 height 38
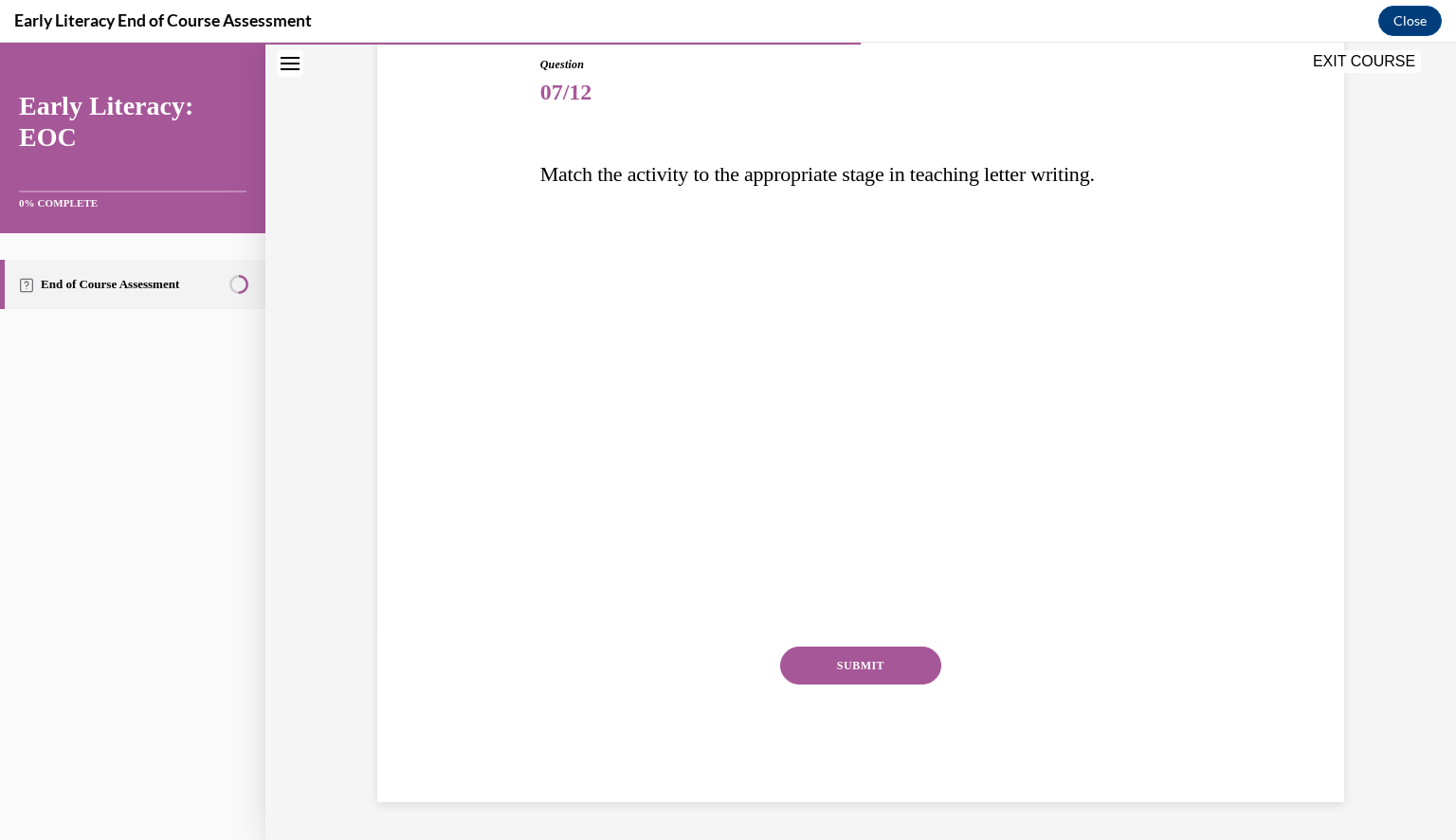
scroll to position [176, 0]
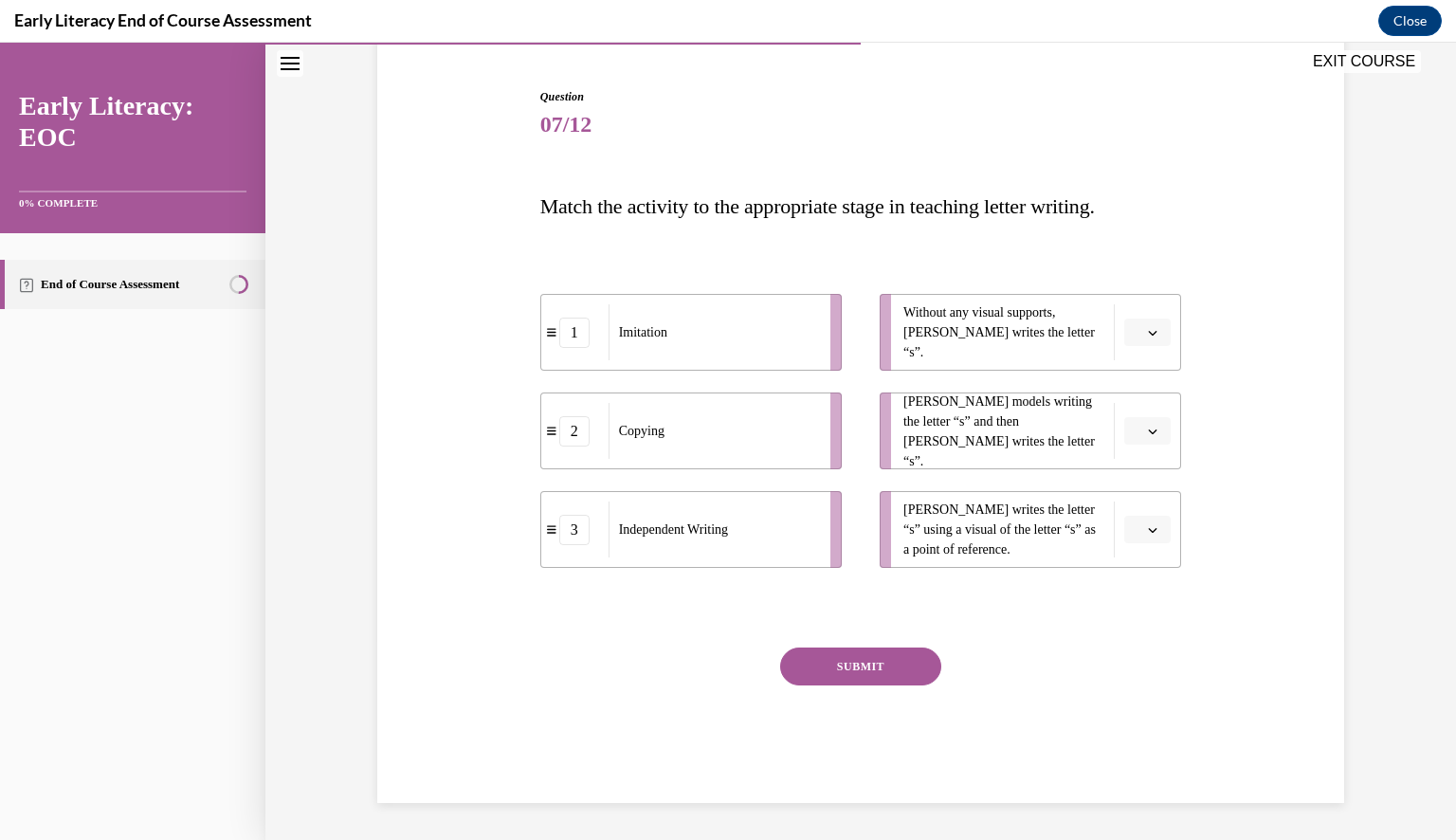
click at [890, 435] on li "[PERSON_NAME] models writing the letter “s” and then [PERSON_NAME] writes the l…" at bounding box center [1030, 430] width 302 height 77
drag, startPoint x: 880, startPoint y: 440, endPoint x: 859, endPoint y: 541, distance: 103.2
click at [860, 541] on ul "Without any visual supports, [PERSON_NAME] writes the letter “s”. [PERSON_NAME]…" at bounding box center [1020, 431] width 320 height 274
click at [1148, 432] on icon "button" at bounding box center [1152, 432] width 10 height 10
click at [1142, 583] on div "3" at bounding box center [1137, 586] width 48 height 38
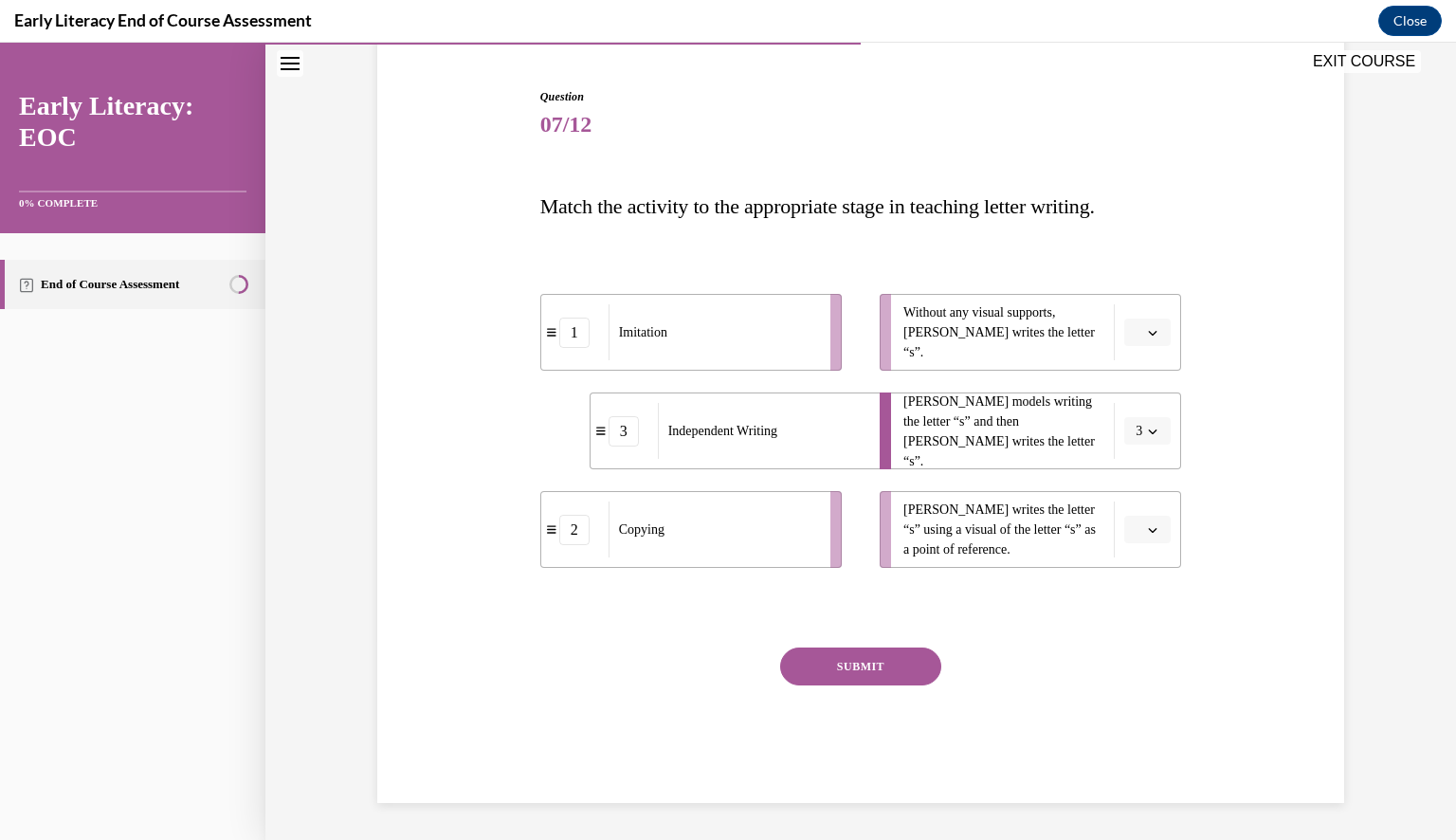
click at [1135, 345] on button "button" at bounding box center [1148, 332] width 47 height 28
click at [1138, 445] on div "2" at bounding box center [1137, 450] width 48 height 38
click at [1148, 531] on icon "button" at bounding box center [1152, 530] width 10 height 10
click at [1129, 612] on span "1" at bounding box center [1132, 609] width 7 height 16
click at [852, 670] on button "SUBMIT" at bounding box center [860, 665] width 161 height 38
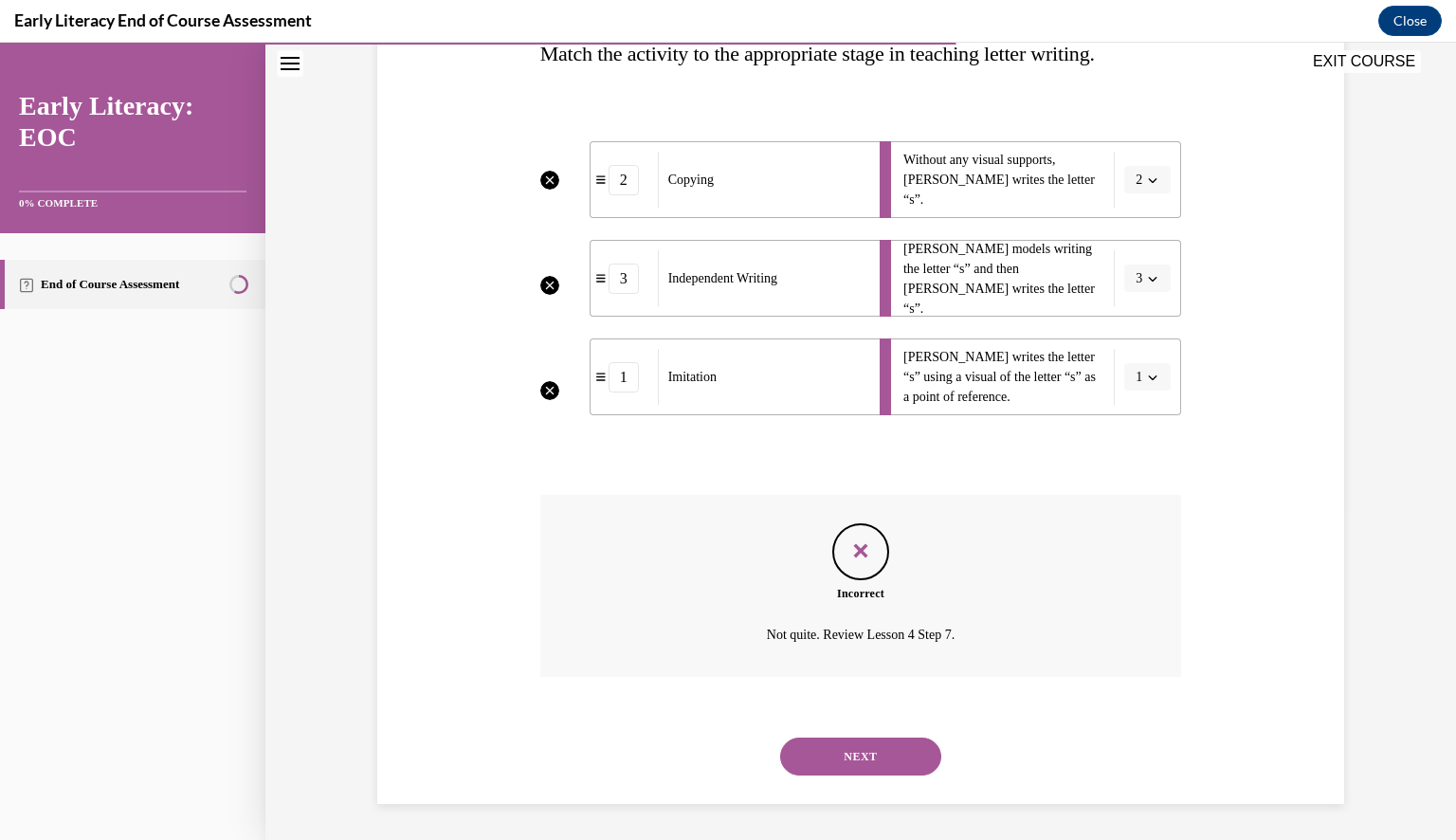
scroll to position [329, 0]
click at [852, 760] on button "NEXT" at bounding box center [860, 755] width 161 height 38
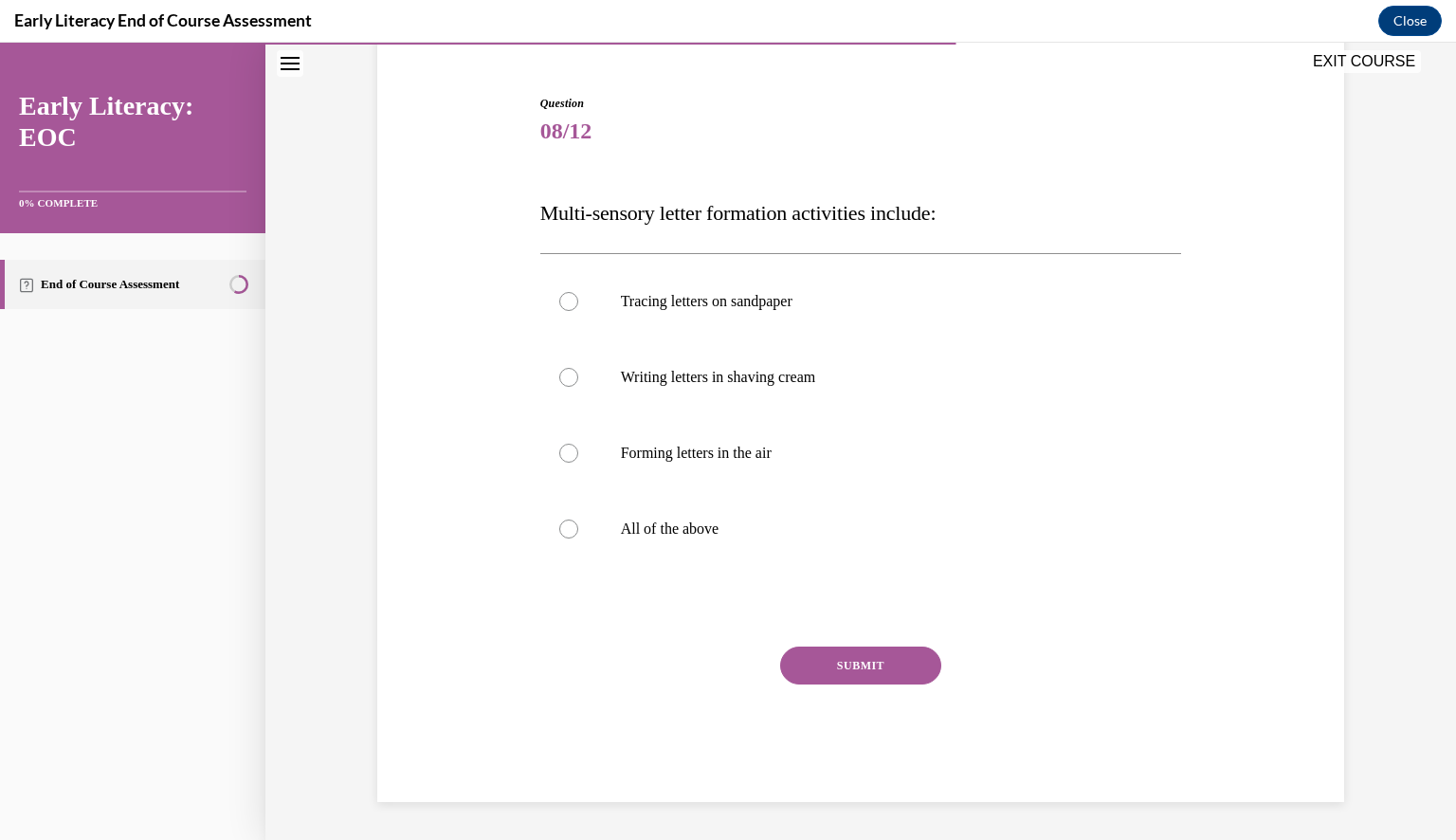
scroll to position [168, 0]
click at [560, 527] on div at bounding box center [568, 530] width 19 height 19
click at [861, 669] on button "SUBMIT" at bounding box center [860, 665] width 161 height 38
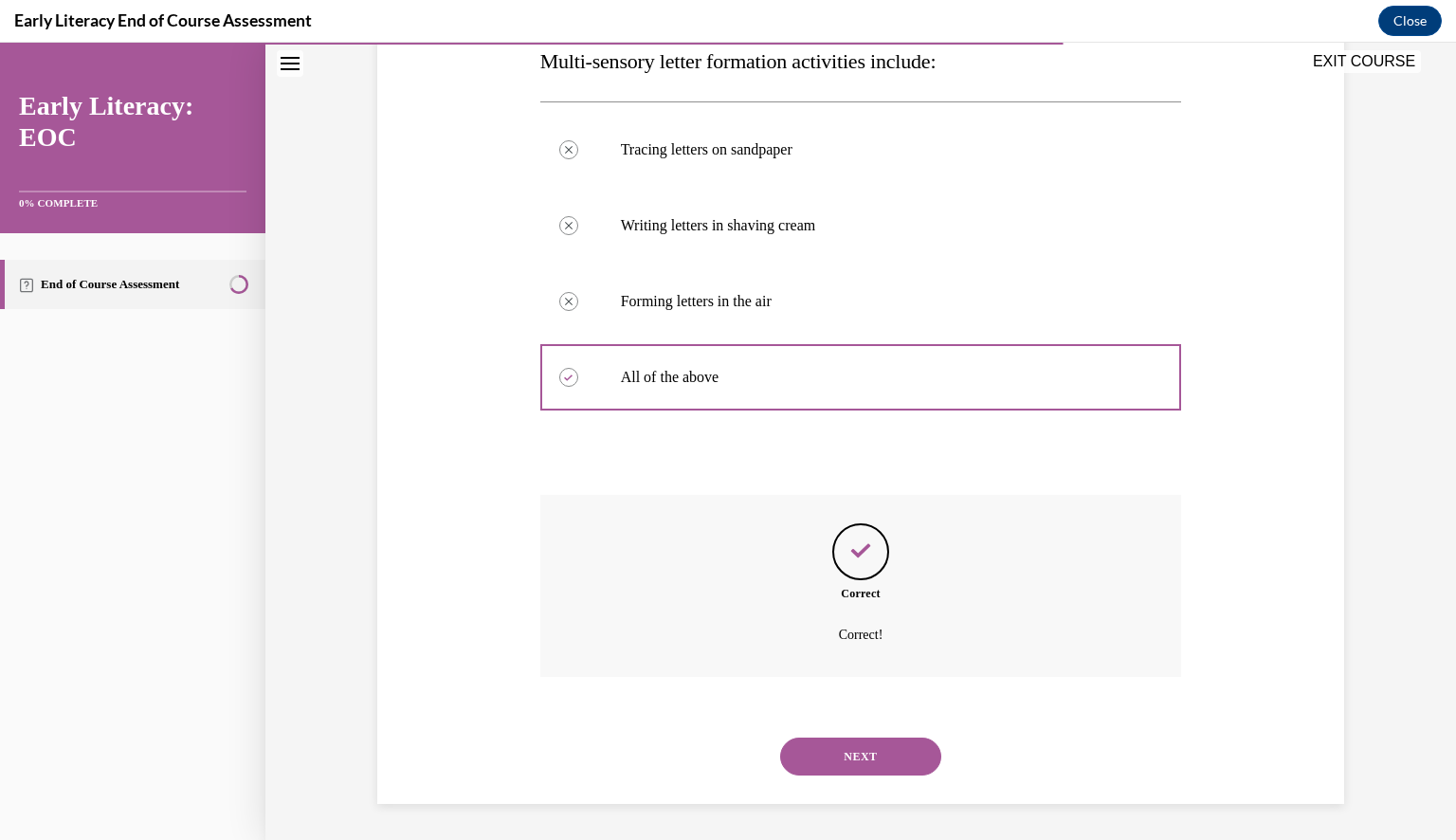
scroll to position [321, 0]
click at [857, 758] on button "NEXT" at bounding box center [860, 755] width 161 height 38
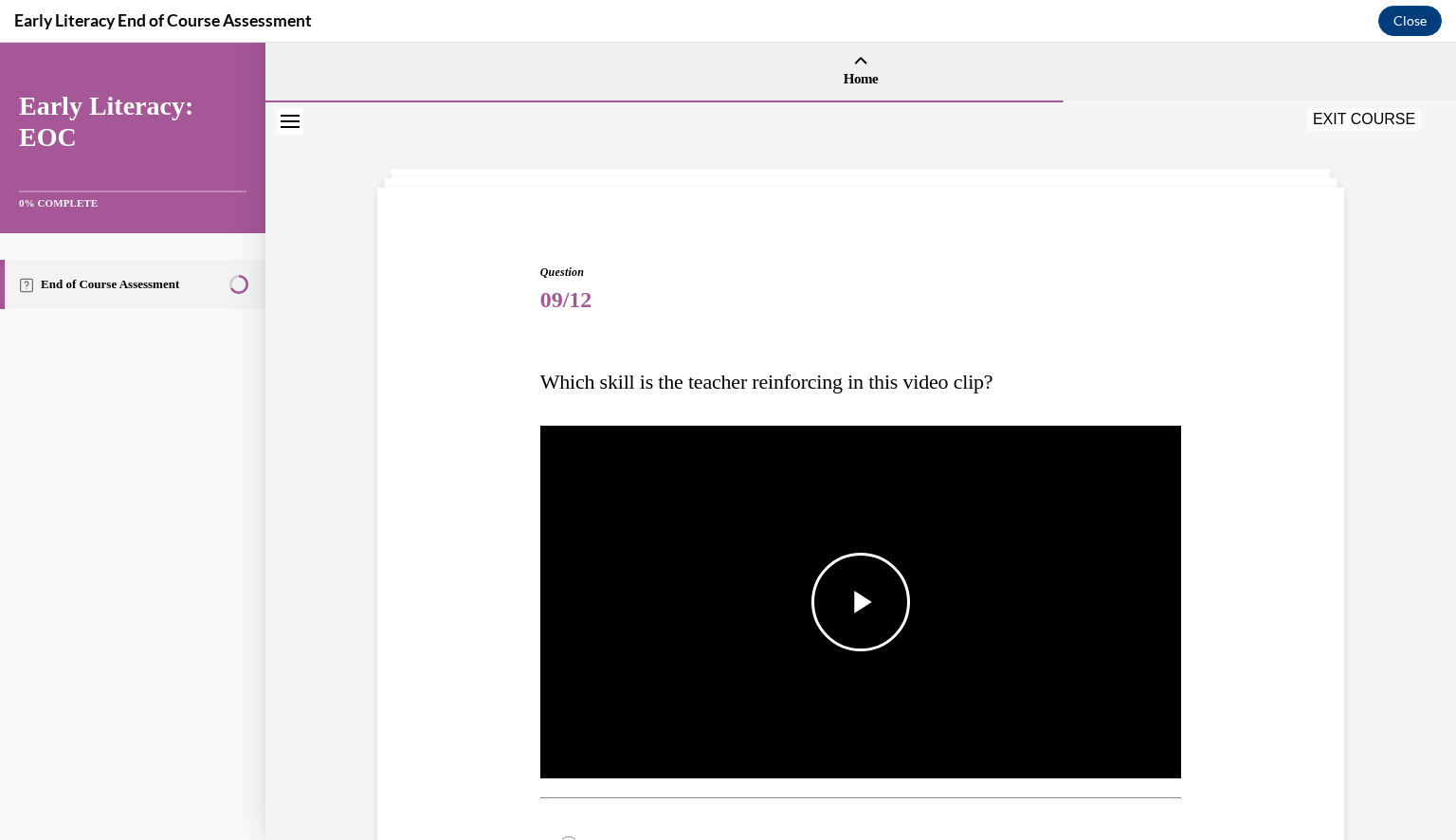
click at [860, 601] on span "Video player" at bounding box center [860, 601] width 0 height 0
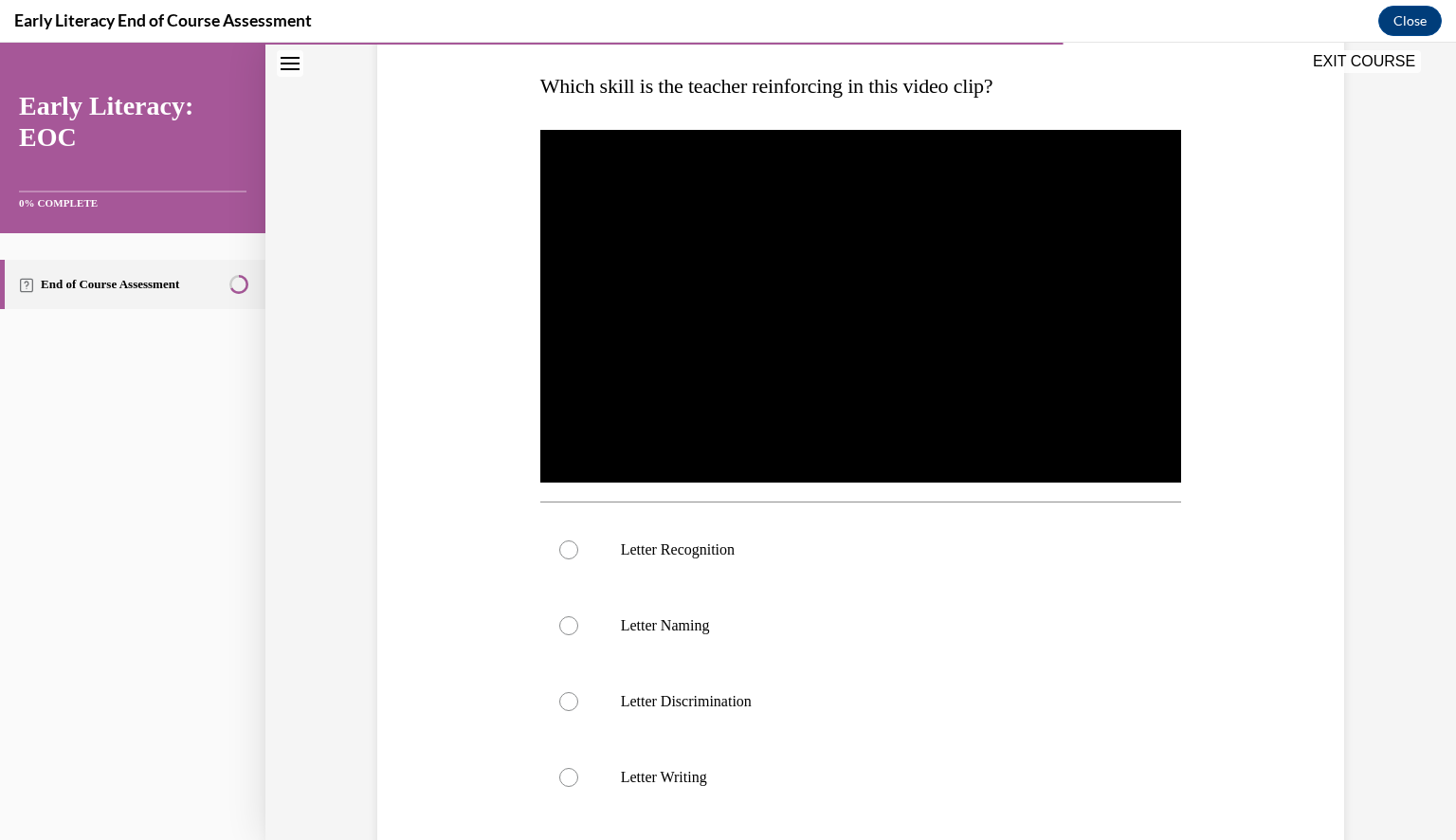
scroll to position [304, 0]
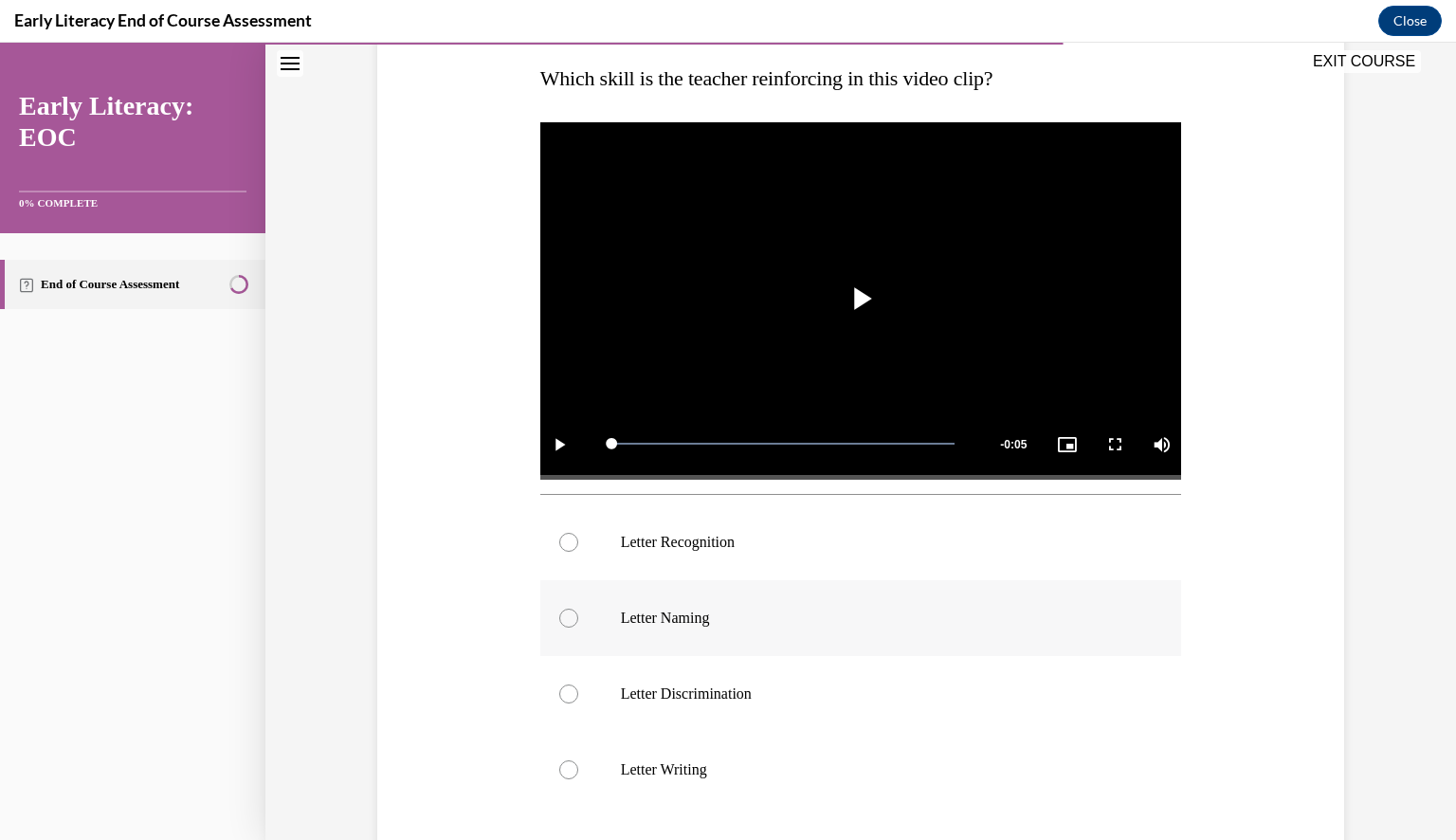
click at [559, 620] on div at bounding box center [568, 618] width 19 height 19
click at [1192, 764] on div "Question 09/12 Which skill is the teacher reinforcing in this video clip? Video…" at bounding box center [860, 472] width 976 height 1139
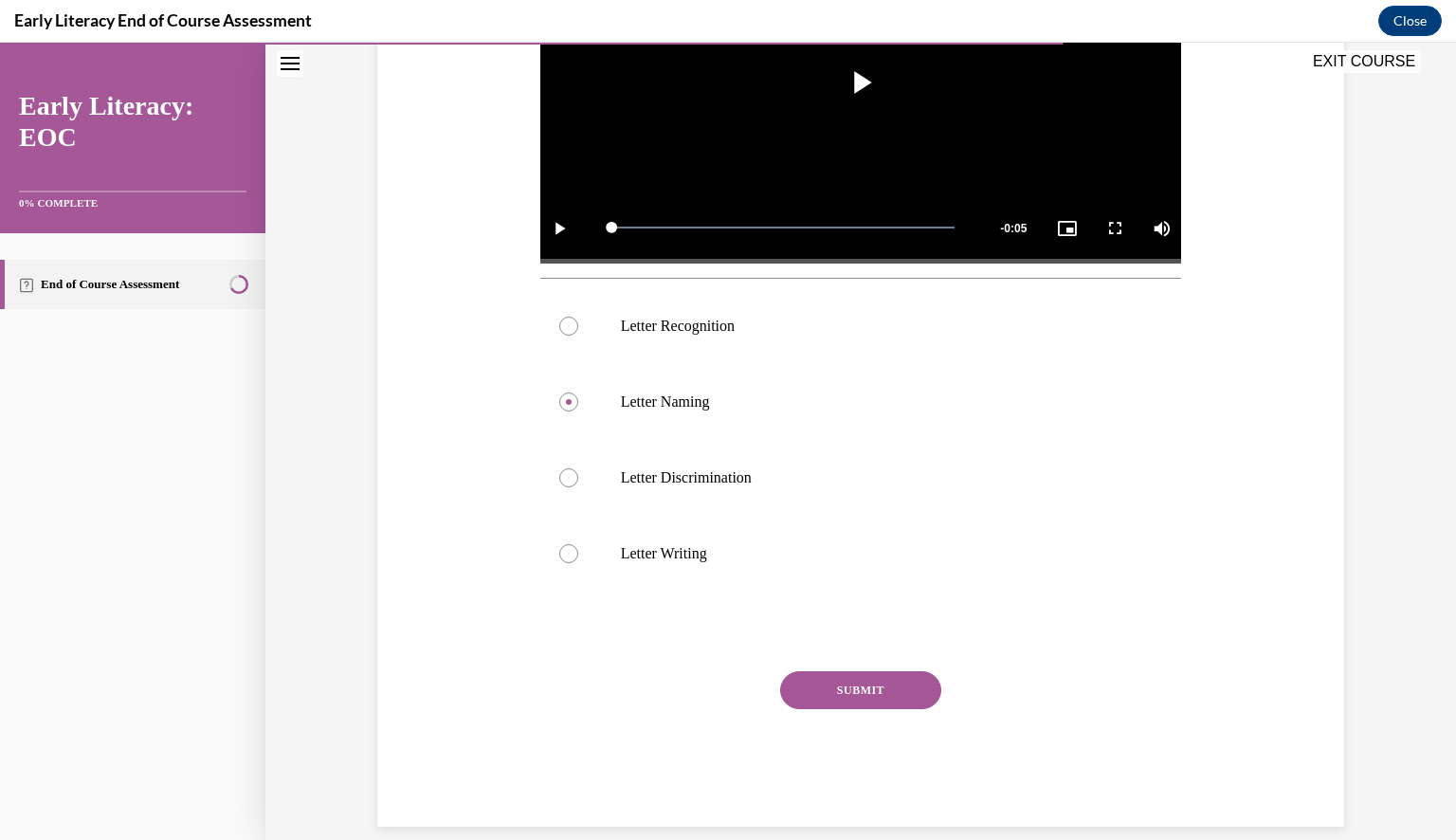
scroll to position [542, 0]
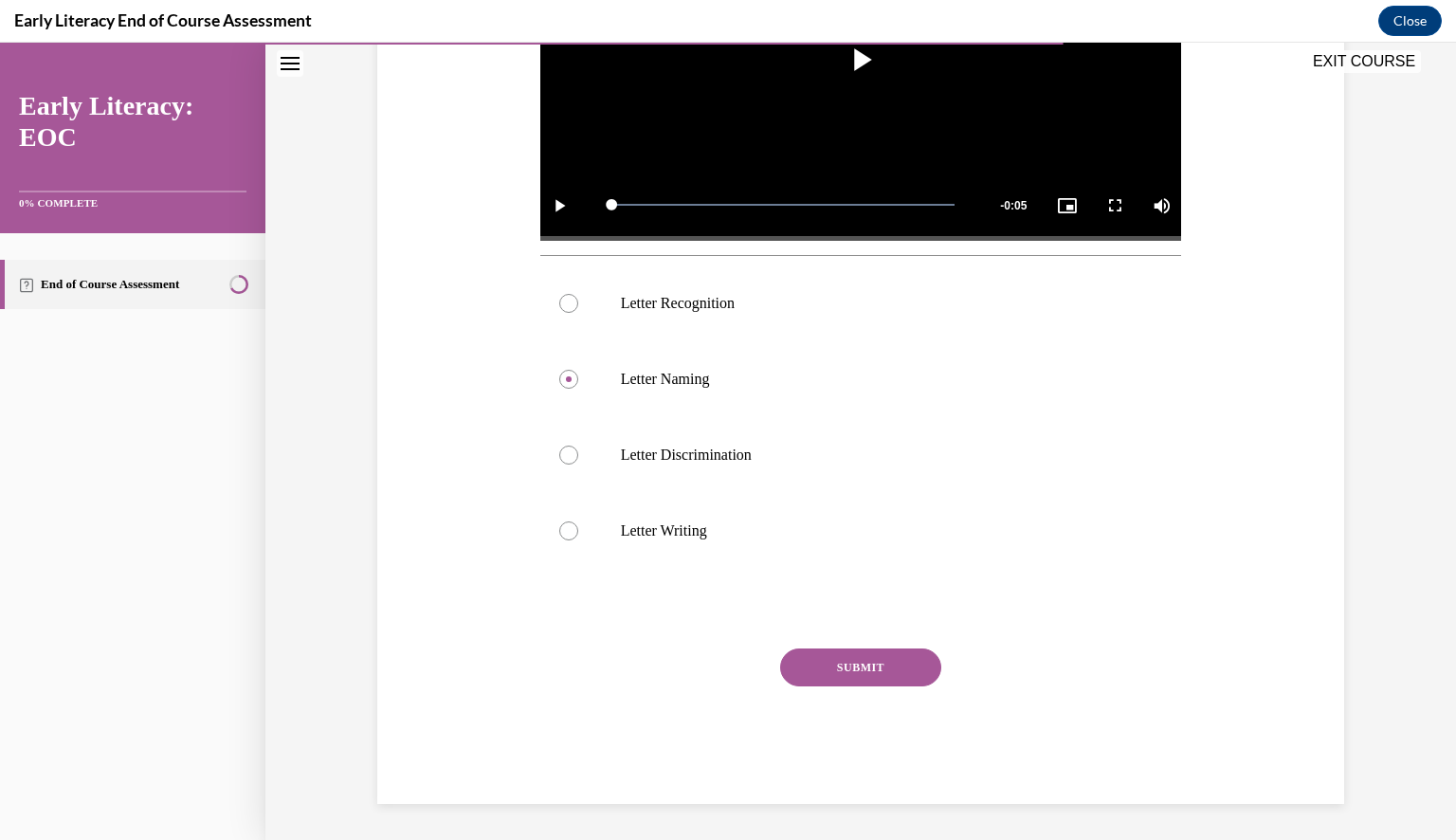
click at [841, 663] on button "SUBMIT" at bounding box center [860, 666] width 161 height 38
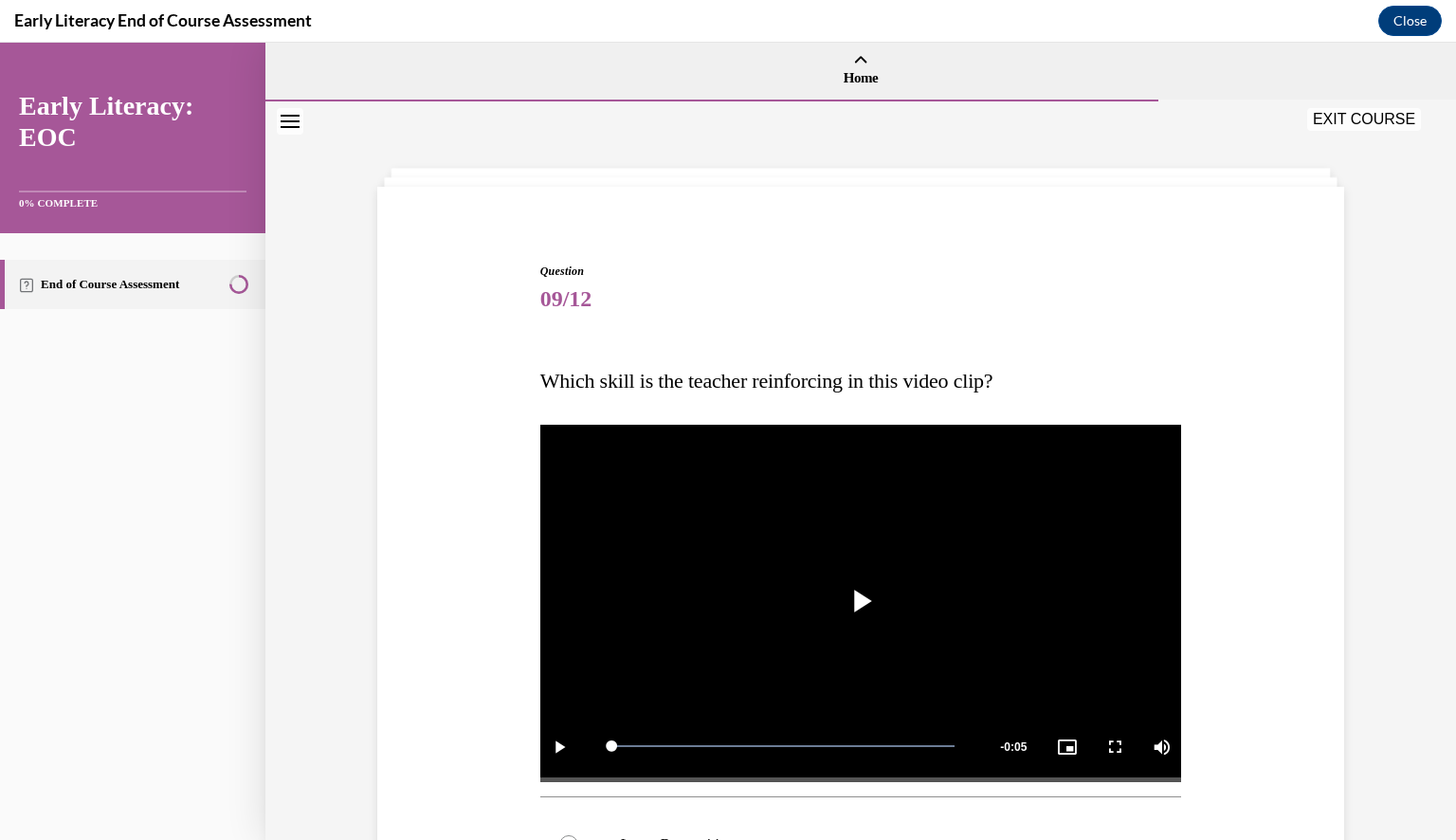
scroll to position [0, 0]
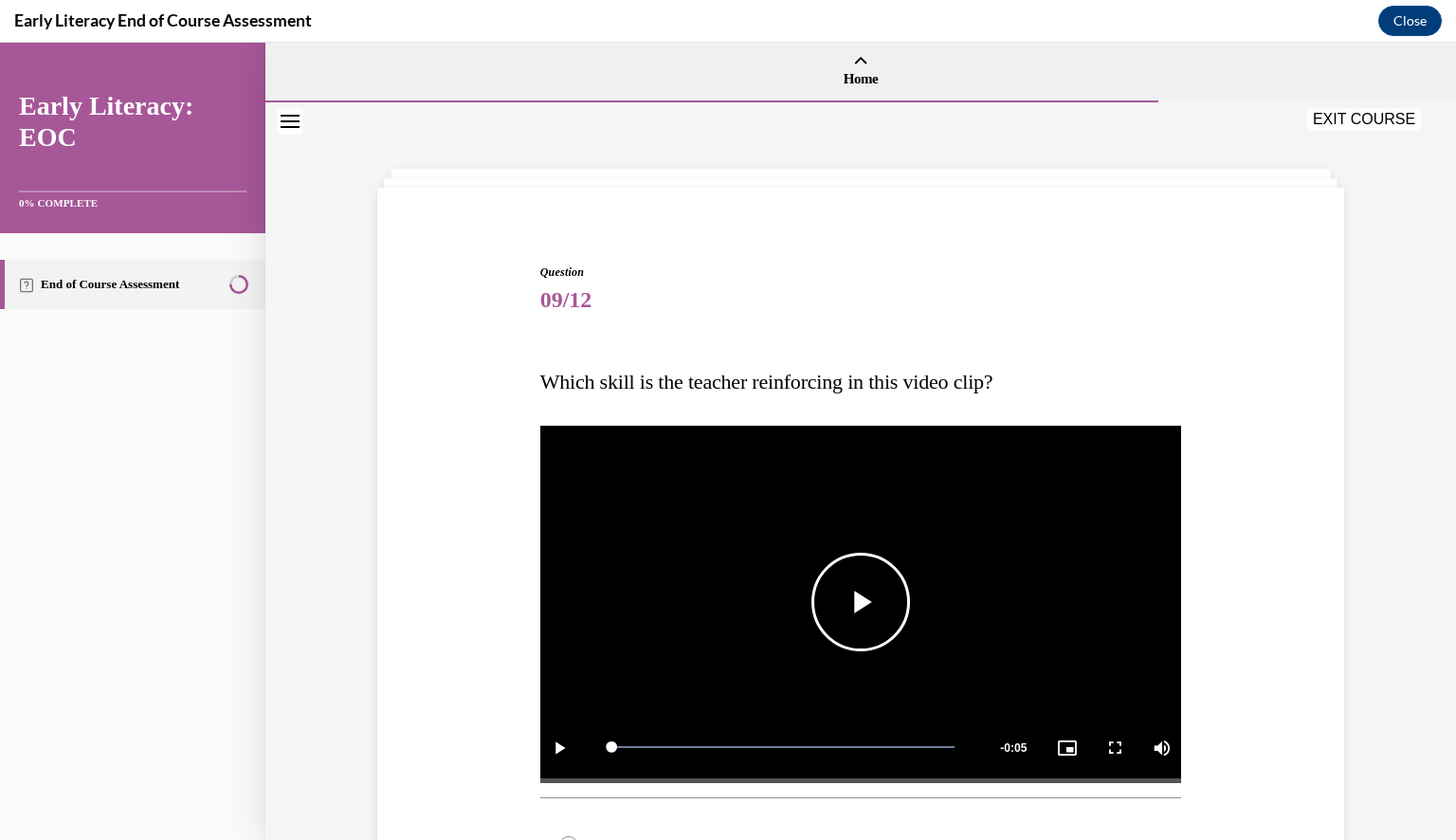
click at [860, 601] on span "Video player" at bounding box center [860, 601] width 0 height 0
drag, startPoint x: 1444, startPoint y: 830, endPoint x: 482, endPoint y: 604, distance: 988.2
click at [482, 604] on div "Question 09/12 Which skill is the teacher reinforcing in this video clip? Video…" at bounding box center [860, 853] width 976 height 1292
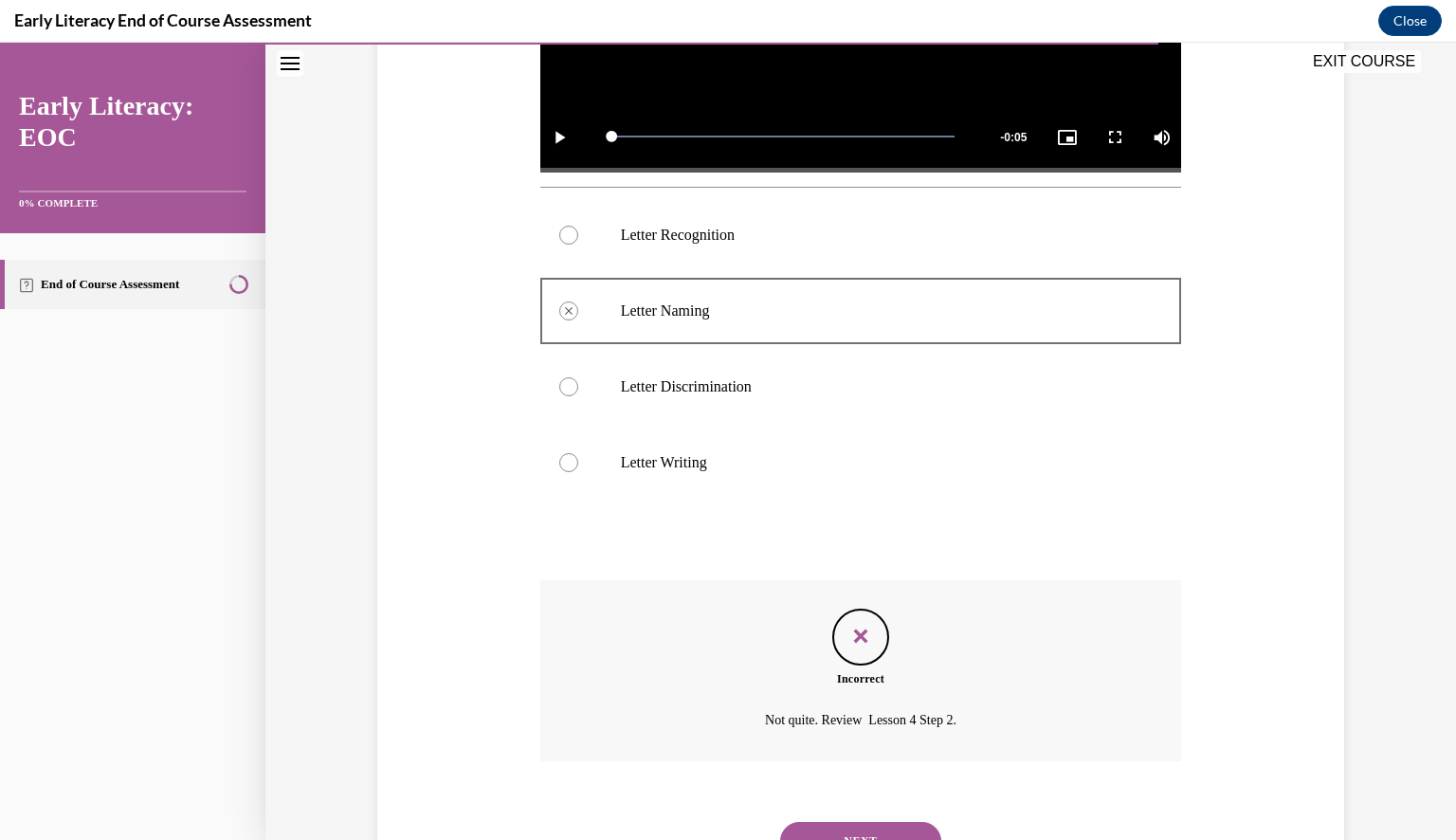
scroll to position [695, 0]
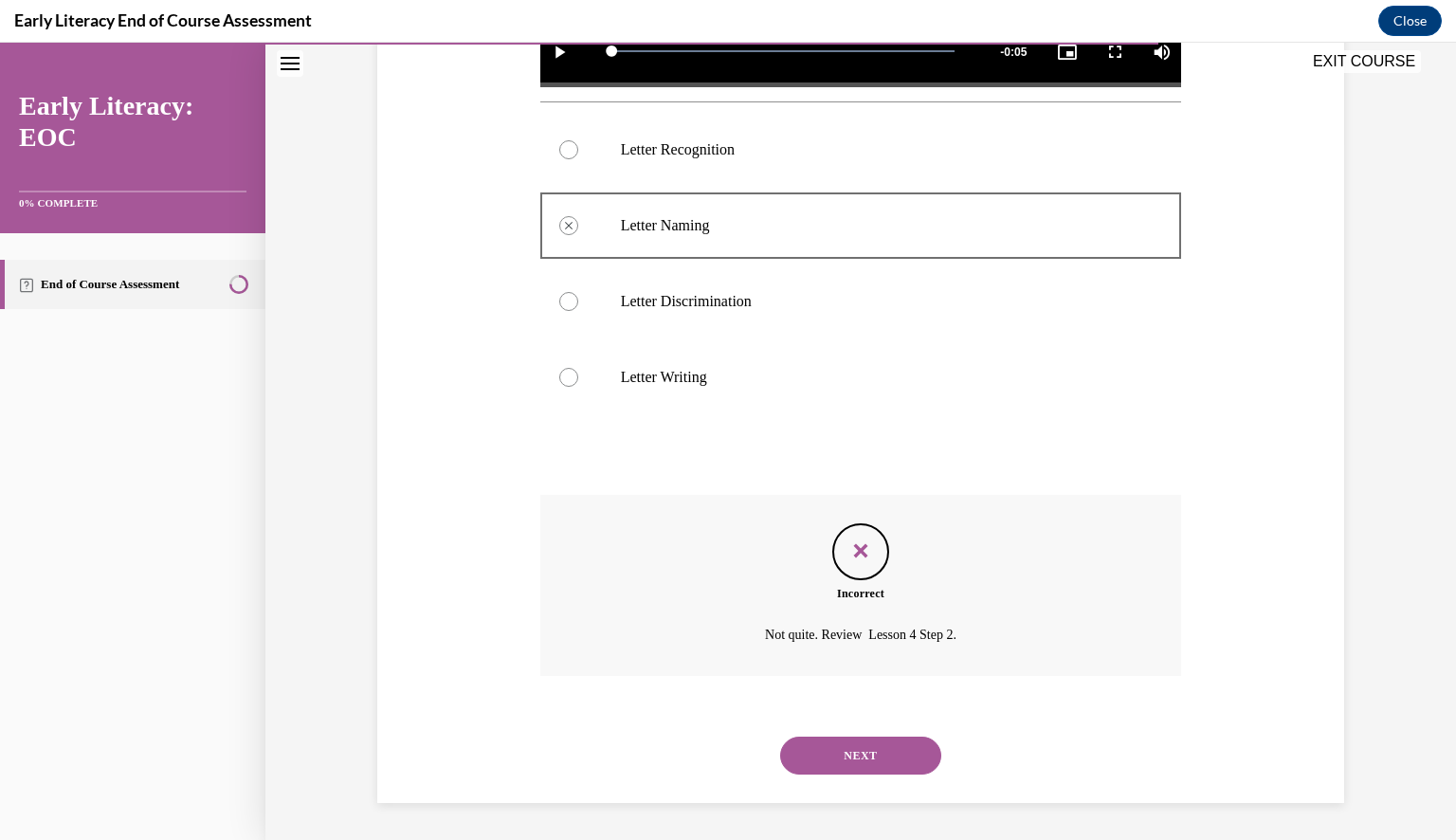
click at [880, 748] on button "NEXT" at bounding box center [860, 755] width 161 height 38
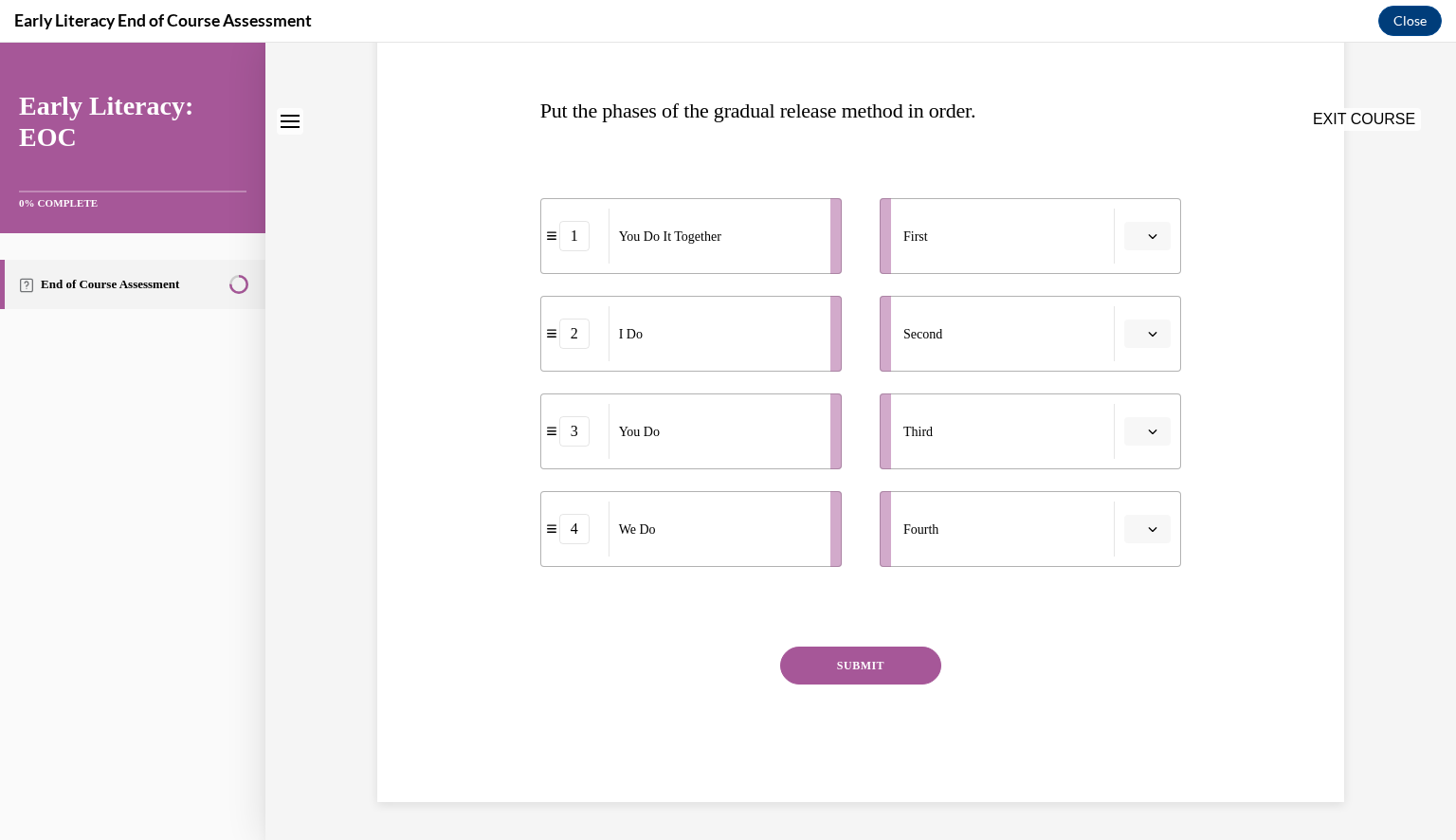
scroll to position [0, 0]
